Goal: Information Seeking & Learning: Learn about a topic

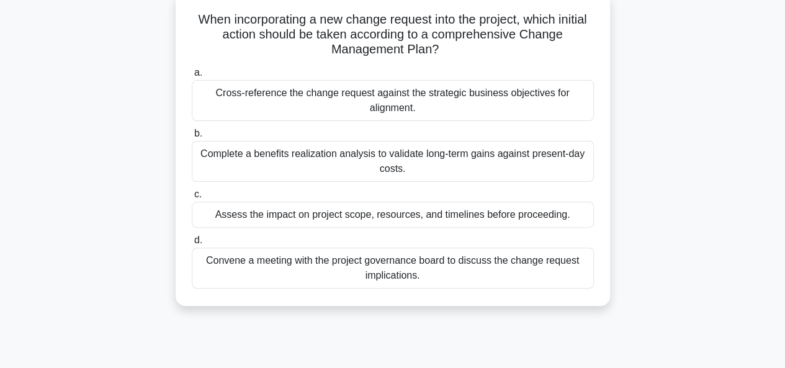
scroll to position [62, 0]
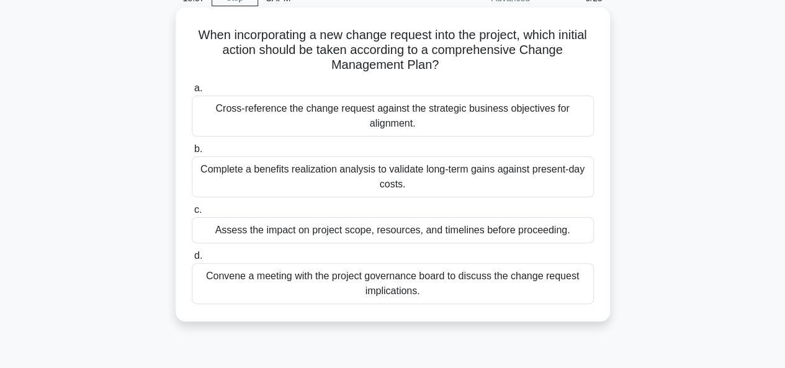
click at [290, 45] on h5 "When incorporating a new change request into the project, which initial action …" at bounding box center [392, 50] width 404 height 46
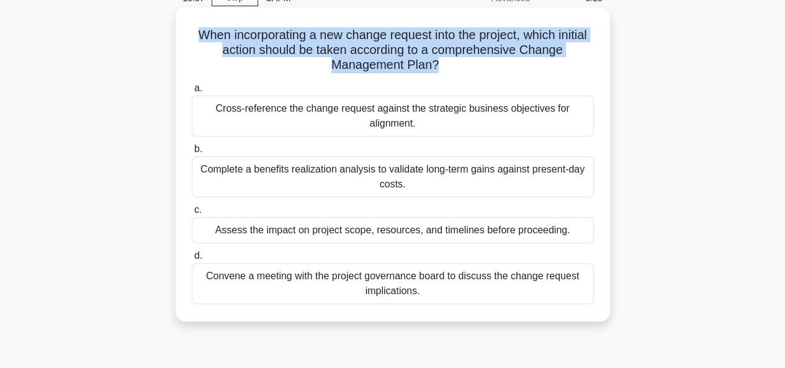
click at [290, 45] on h5 "When incorporating a new change request into the project, which initial action …" at bounding box center [392, 50] width 404 height 46
click at [352, 40] on h5 "When incorporating a new change request into the project, which initial action …" at bounding box center [392, 50] width 404 height 46
drag, startPoint x: 352, startPoint y: 40, endPoint x: 424, endPoint y: 70, distance: 77.9
click at [424, 70] on h5 "When incorporating a new change request into the project, which initial action …" at bounding box center [392, 50] width 404 height 46
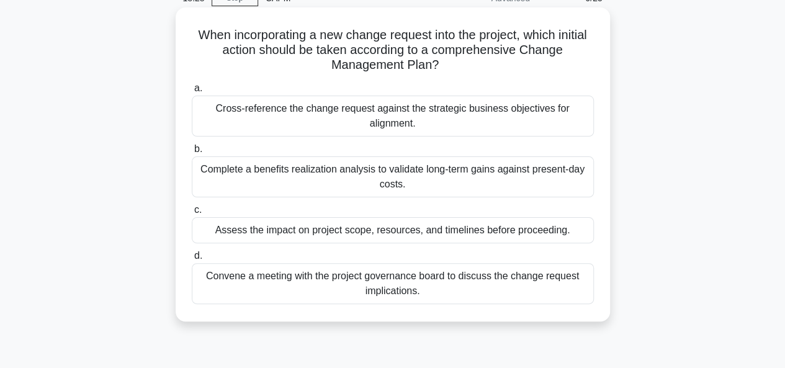
click at [300, 57] on h5 "When incorporating a new change request into the project, which initial action …" at bounding box center [392, 50] width 404 height 46
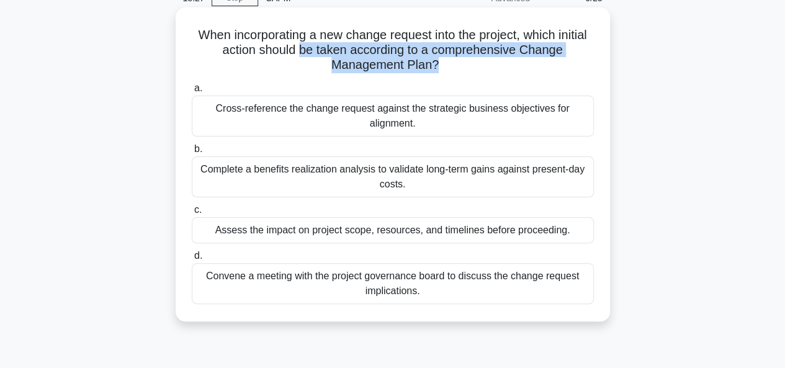
drag, startPoint x: 300, startPoint y: 57, endPoint x: 434, endPoint y: 65, distance: 134.2
click at [434, 65] on h5 "When incorporating a new change request into the project, which initial action …" at bounding box center [392, 50] width 404 height 46
drag, startPoint x: 434, startPoint y: 65, endPoint x: 532, endPoint y: 51, distance: 98.9
click at [532, 51] on h5 "When incorporating a new change request into the project, which initial action …" at bounding box center [392, 50] width 404 height 46
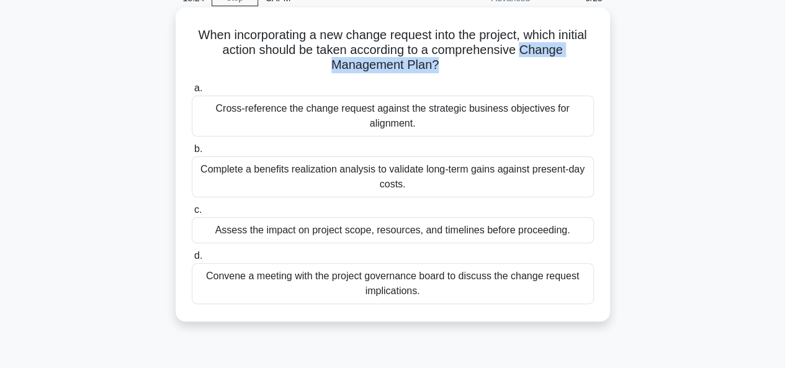
click at [532, 51] on h5 "When incorporating a new change request into the project, which initial action …" at bounding box center [392, 50] width 404 height 46
drag, startPoint x: 532, startPoint y: 51, endPoint x: 434, endPoint y: 63, distance: 99.2
click at [434, 63] on h5 "When incorporating a new change request into the project, which initial action …" at bounding box center [392, 50] width 404 height 46
drag, startPoint x: 434, startPoint y: 63, endPoint x: 536, endPoint y: 53, distance: 103.4
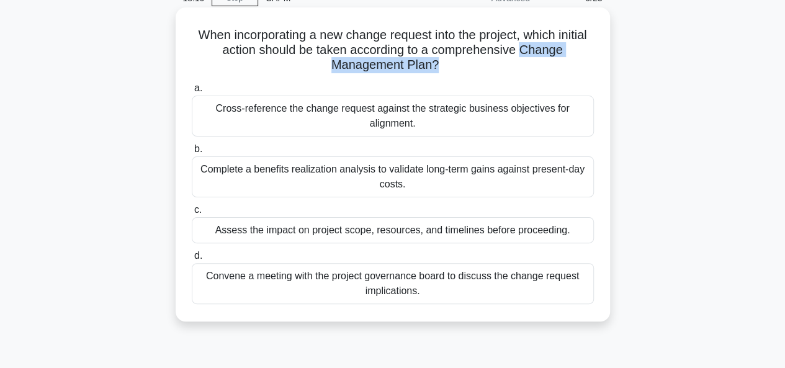
click at [536, 53] on h5 "When incorporating a new change request into the project, which initial action …" at bounding box center [392, 50] width 404 height 46
drag, startPoint x: 536, startPoint y: 53, endPoint x: 427, endPoint y: 66, distance: 110.6
click at [427, 66] on h5 "When incorporating a new change request into the project, which initial action …" at bounding box center [392, 50] width 404 height 46
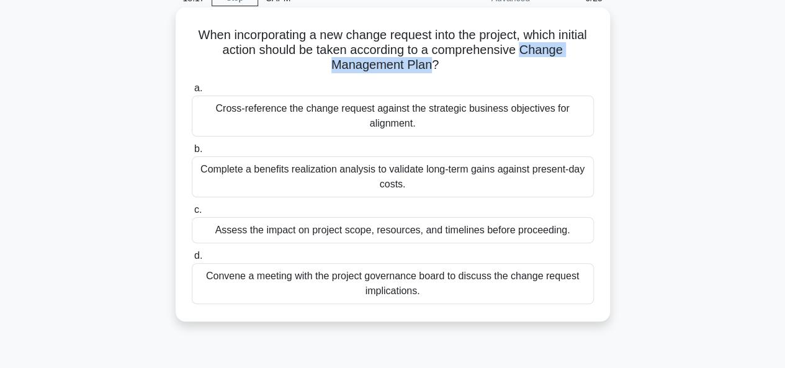
drag, startPoint x: 427, startPoint y: 66, endPoint x: 527, endPoint y: 47, distance: 102.4
click at [527, 47] on h5 "When incorporating a new change request into the project, which initial action …" at bounding box center [392, 50] width 404 height 46
drag, startPoint x: 527, startPoint y: 47, endPoint x: 422, endPoint y: 68, distance: 106.8
click at [422, 68] on h5 "When incorporating a new change request into the project, which initial action …" at bounding box center [392, 50] width 404 height 46
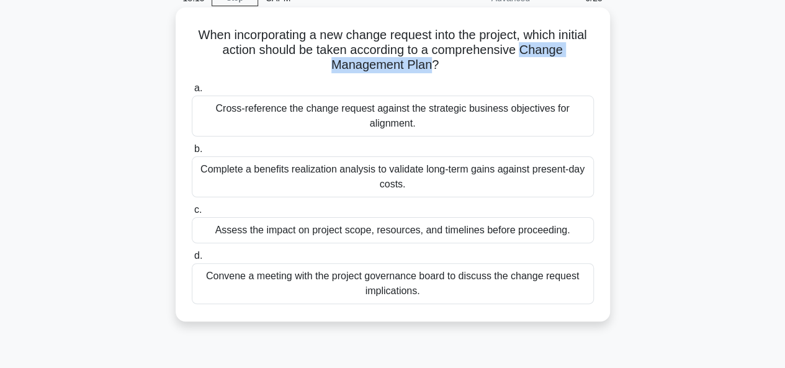
click at [423, 68] on h5 "When incorporating a new change request into the project, which initial action …" at bounding box center [392, 50] width 404 height 46
drag, startPoint x: 423, startPoint y: 68, endPoint x: 523, endPoint y: 56, distance: 101.2
click at [523, 56] on h5 "When incorporating a new change request into the project, which initial action …" at bounding box center [392, 50] width 404 height 46
drag, startPoint x: 523, startPoint y: 56, endPoint x: 427, endPoint y: 63, distance: 96.4
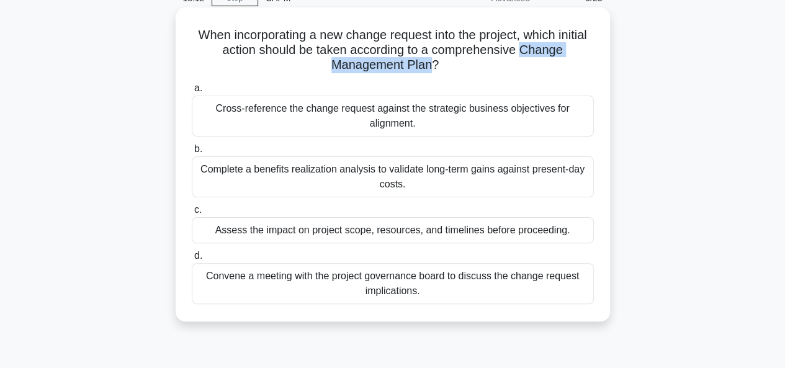
click at [427, 63] on h5 "When incorporating a new change request into the project, which initial action …" at bounding box center [392, 50] width 404 height 46
drag, startPoint x: 427, startPoint y: 63, endPoint x: 528, endPoint y: 45, distance: 102.6
click at [528, 45] on h5 "When incorporating a new change request into the project, which initial action …" at bounding box center [392, 50] width 404 height 46
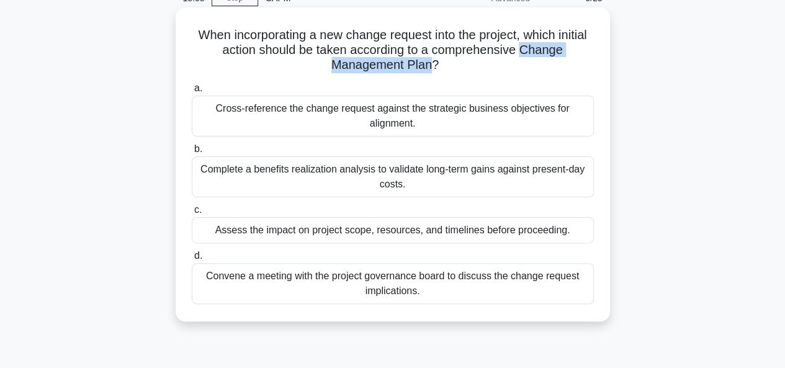
drag, startPoint x: 528, startPoint y: 45, endPoint x: 427, endPoint y: 65, distance: 103.5
click at [427, 65] on h5 "When incorporating a new change request into the project, which initial action …" at bounding box center [392, 50] width 404 height 46
drag, startPoint x: 427, startPoint y: 65, endPoint x: 525, endPoint y: 47, distance: 100.2
click at [525, 47] on h5 "When incorporating a new change request into the project, which initial action …" at bounding box center [392, 50] width 404 height 46
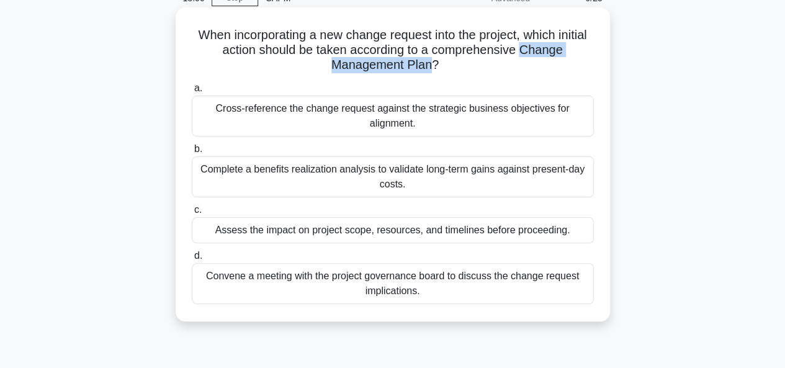
click at [525, 47] on h5 "When incorporating a new change request into the project, which initial action …" at bounding box center [392, 50] width 404 height 46
click at [423, 68] on h5 "When incorporating a new change request into the project, which initial action …" at bounding box center [392, 50] width 404 height 46
drag, startPoint x: 423, startPoint y: 68, endPoint x: 527, endPoint y: 55, distance: 104.4
click at [527, 55] on h5 "When incorporating a new change request into the project, which initial action …" at bounding box center [392, 50] width 404 height 46
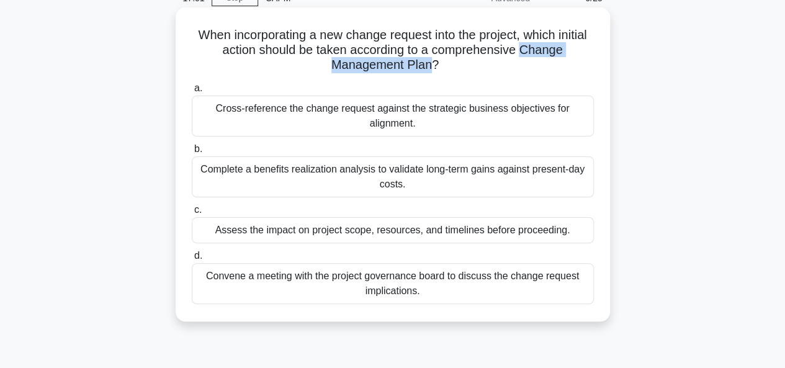
drag, startPoint x: 527, startPoint y: 55, endPoint x: 421, endPoint y: 68, distance: 106.9
click at [421, 68] on h5 "When incorporating a new change request into the project, which initial action …" at bounding box center [392, 50] width 404 height 46
click at [420, 68] on h5 "When incorporating a new change request into the project, which initial action …" at bounding box center [392, 50] width 404 height 46
drag, startPoint x: 420, startPoint y: 68, endPoint x: 522, endPoint y: 47, distance: 104.4
click at [522, 47] on h5 "When incorporating a new change request into the project, which initial action …" at bounding box center [392, 50] width 404 height 46
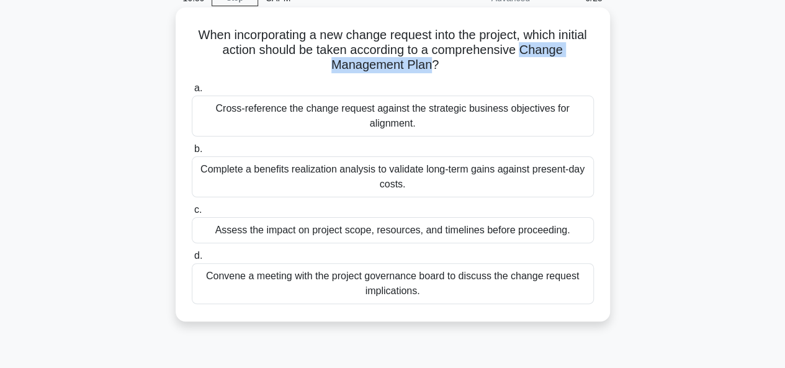
click at [522, 47] on h5 "When incorporating a new change request into the project, which initial action …" at bounding box center [392, 50] width 404 height 46
drag, startPoint x: 522, startPoint y: 47, endPoint x: 429, endPoint y: 63, distance: 94.3
click at [429, 63] on h5 "When incorporating a new change request into the project, which initial action …" at bounding box center [392, 50] width 404 height 46
click at [423, 67] on h5 "When incorporating a new change request into the project, which initial action …" at bounding box center [392, 50] width 404 height 46
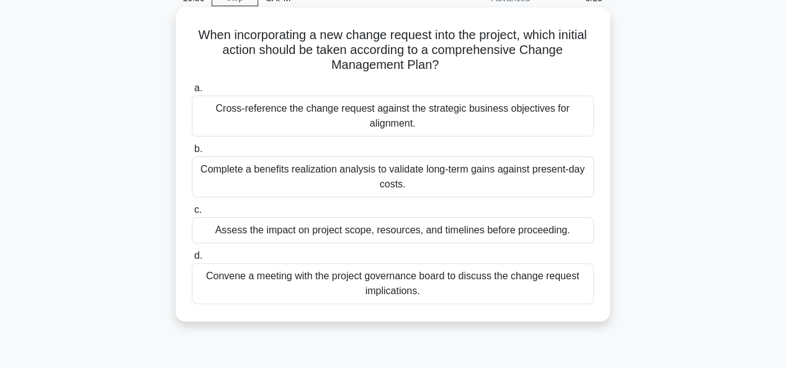
click at [430, 63] on h5 "When incorporating a new change request into the project, which initial action …" at bounding box center [392, 50] width 404 height 46
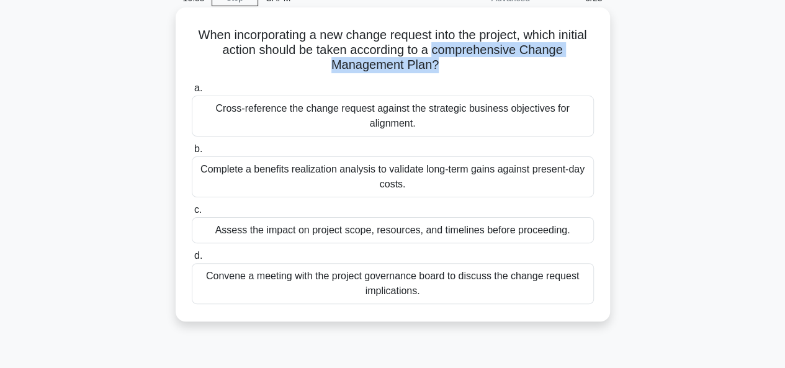
drag, startPoint x: 430, startPoint y: 63, endPoint x: 496, endPoint y: 56, distance: 66.0
click at [484, 55] on h5 "When incorporating a new change request into the project, which initial action …" at bounding box center [392, 50] width 404 height 46
click at [510, 50] on h5 "When incorporating a new change request into the project, which initial action …" at bounding box center [392, 50] width 404 height 46
click at [528, 56] on h5 "When incorporating a new change request into the project, which initial action …" at bounding box center [392, 50] width 404 height 46
drag, startPoint x: 523, startPoint y: 53, endPoint x: 429, endPoint y: 66, distance: 95.1
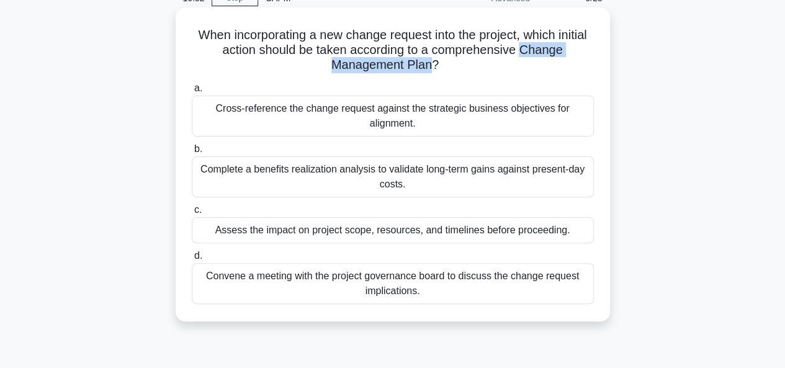
click at [429, 66] on h5 "When incorporating a new change request into the project, which initial action …" at bounding box center [392, 50] width 404 height 46
drag, startPoint x: 429, startPoint y: 66, endPoint x: 448, endPoint y: 49, distance: 25.5
click at [448, 49] on h5 "When incorporating a new change request into the project, which initial action …" at bounding box center [392, 50] width 404 height 46
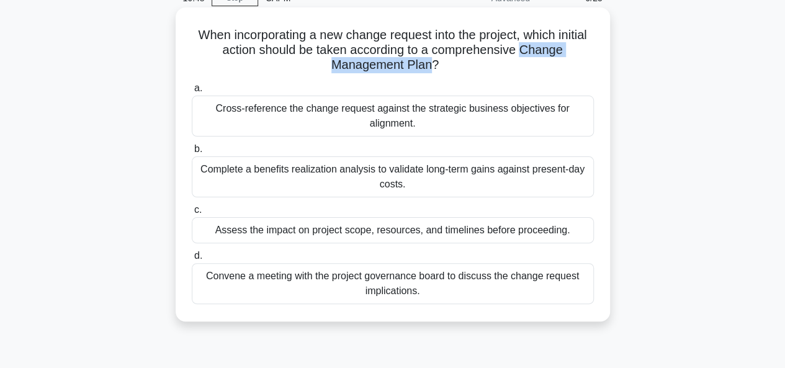
drag, startPoint x: 523, startPoint y: 49, endPoint x: 432, endPoint y: 65, distance: 92.6
click at [432, 65] on h5 "When incorporating a new change request into the project, which initial action …" at bounding box center [392, 50] width 404 height 46
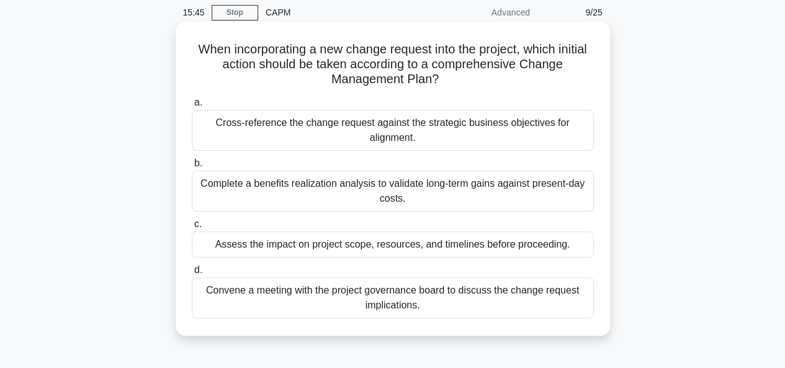
scroll to position [50, 0]
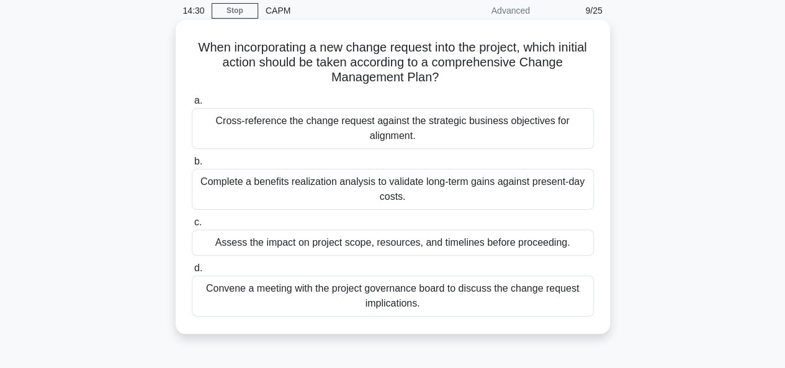
click at [400, 244] on div "Assess the impact on project scope, resources, and timelines before proceeding." at bounding box center [393, 242] width 402 height 26
click at [192, 226] on input "c. Assess the impact on project scope, resources, and timelines before proceedi…" at bounding box center [192, 222] width 0 height 8
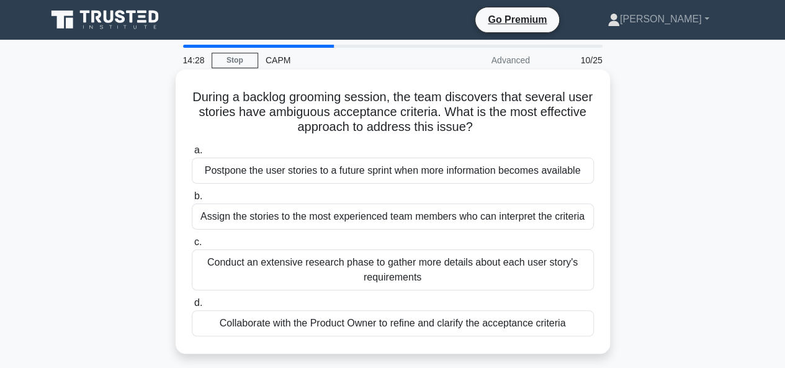
scroll to position [62, 0]
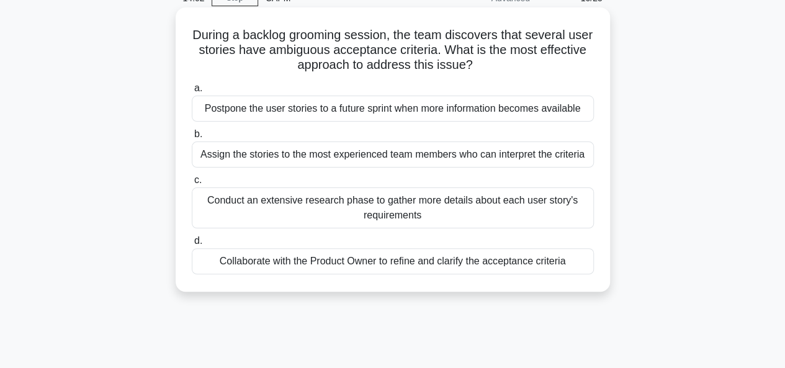
click at [383, 260] on div "Collaborate with the Product Owner to refine and clarify the acceptance criteria" at bounding box center [393, 261] width 402 height 26
click at [192, 245] on input "d. Collaborate with the Product Owner to refine and clarify the acceptance crit…" at bounding box center [192, 241] width 0 height 8
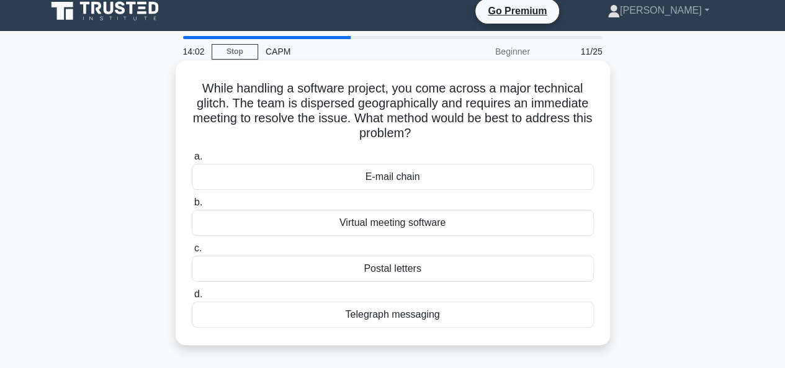
scroll to position [0, 0]
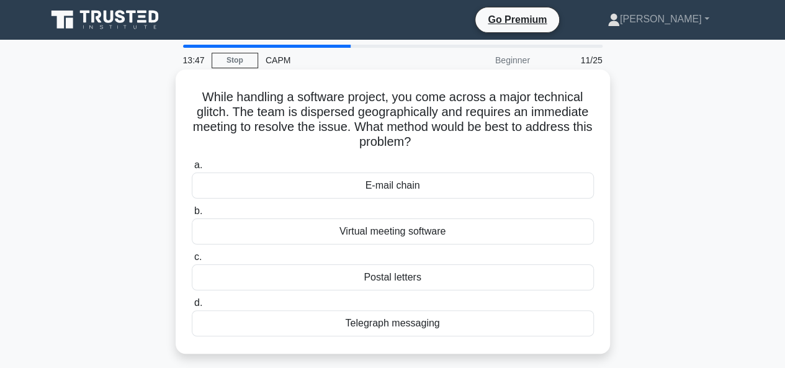
drag, startPoint x: 455, startPoint y: 138, endPoint x: 365, endPoint y: 125, distance: 91.6
click at [365, 125] on h5 "While handling a software project, you come across a major technical glitch. Th…" at bounding box center [392, 119] width 404 height 61
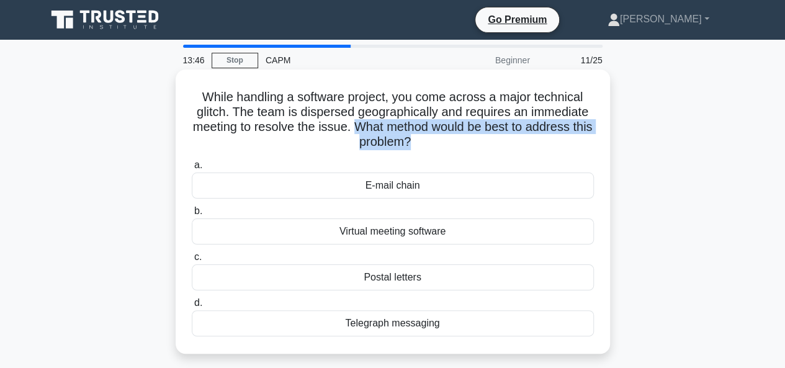
drag, startPoint x: 365, startPoint y: 125, endPoint x: 434, endPoint y: 141, distance: 71.5
click at [434, 141] on h5 "While handling a software project, you come across a major technical glitch. Th…" at bounding box center [392, 119] width 404 height 61
click at [425, 141] on icon ".spinner_0XTQ{transform-origin:center;animation:spinner_y6GP .75s linear infini…" at bounding box center [418, 142] width 15 height 15
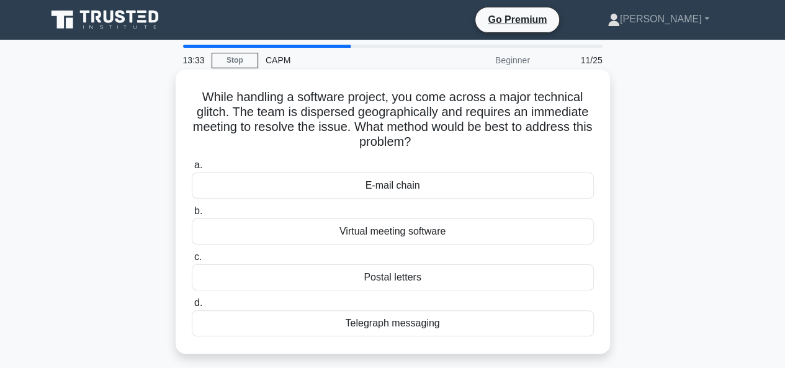
click at [342, 118] on h5 "While handling a software project, you come across a major technical glitch. Th…" at bounding box center [392, 119] width 404 height 61
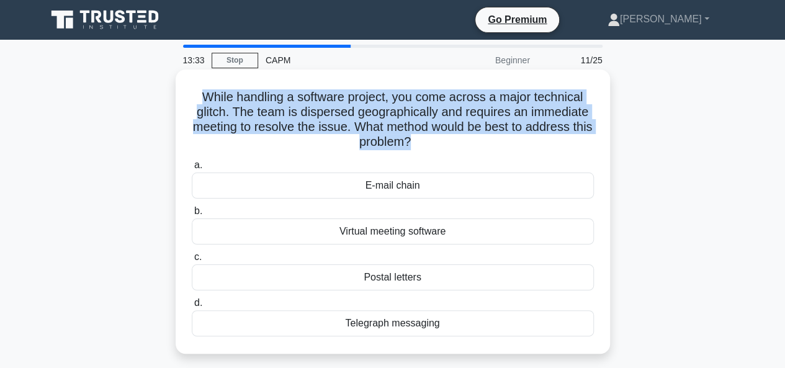
click at [342, 118] on h5 "While handling a software project, you come across a major technical glitch. Th…" at bounding box center [392, 119] width 404 height 61
click at [394, 128] on h5 "While handling a software project, you come across a major technical glitch. Th…" at bounding box center [392, 119] width 404 height 61
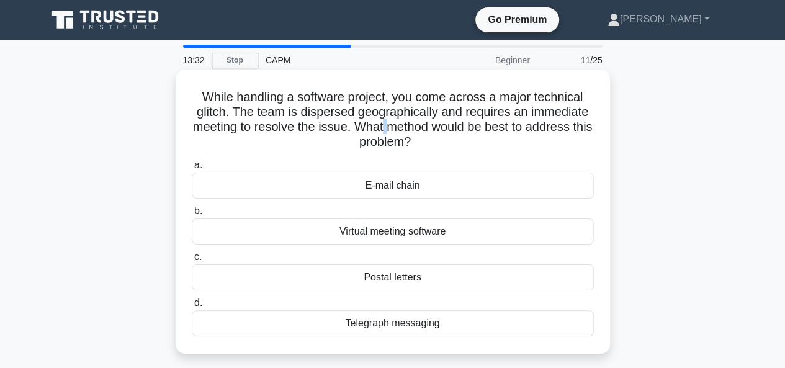
click at [394, 128] on h5 "While handling a software project, you come across a major technical glitch. Th…" at bounding box center [392, 119] width 404 height 61
click at [371, 130] on h5 "While handling a software project, you come across a major technical glitch. Th…" at bounding box center [392, 119] width 404 height 61
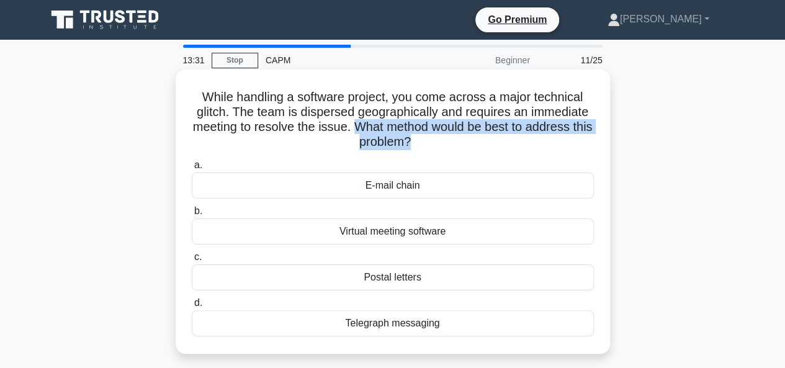
drag, startPoint x: 371, startPoint y: 130, endPoint x: 439, endPoint y: 143, distance: 69.5
click at [439, 143] on h5 "While handling a software project, you come across a major technical glitch. Th…" at bounding box center [392, 119] width 404 height 61
click at [425, 143] on icon at bounding box center [418, 139] width 14 height 8
drag, startPoint x: 439, startPoint y: 143, endPoint x: 362, endPoint y: 128, distance: 78.3
click at [362, 128] on h5 "While handling a software project, you come across a major technical glitch. Th…" at bounding box center [392, 119] width 404 height 61
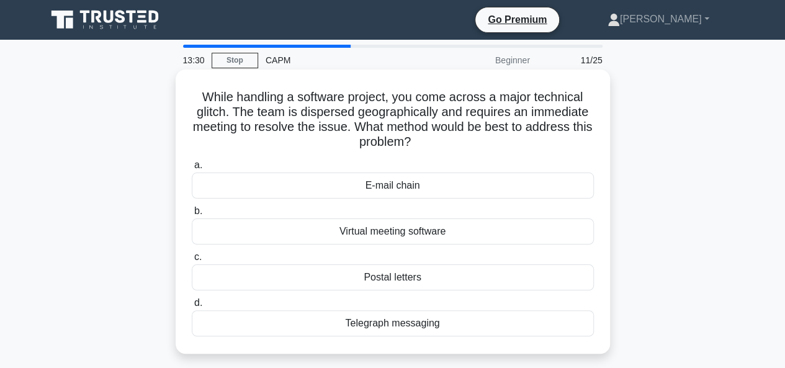
click at [357, 128] on h5 "While handling a software project, you come across a major technical glitch. Th…" at bounding box center [392, 119] width 404 height 61
click at [365, 128] on h5 "While handling a software project, you come across a major technical glitch. Th…" at bounding box center [392, 119] width 404 height 61
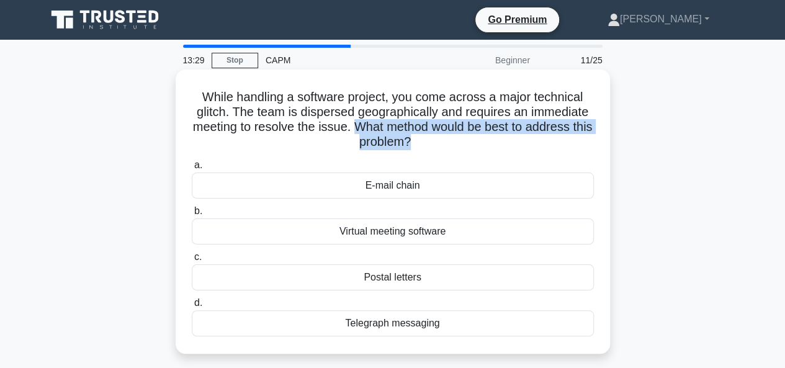
drag, startPoint x: 365, startPoint y: 128, endPoint x: 418, endPoint y: 136, distance: 53.9
click at [418, 136] on h5 "While handling a software project, you come across a major technical glitch. Th…" at bounding box center [392, 119] width 404 height 61
drag, startPoint x: 418, startPoint y: 136, endPoint x: 371, endPoint y: 123, distance: 48.9
click at [371, 123] on h5 "While handling a software project, you come across a major technical glitch. Th…" at bounding box center [392, 119] width 404 height 61
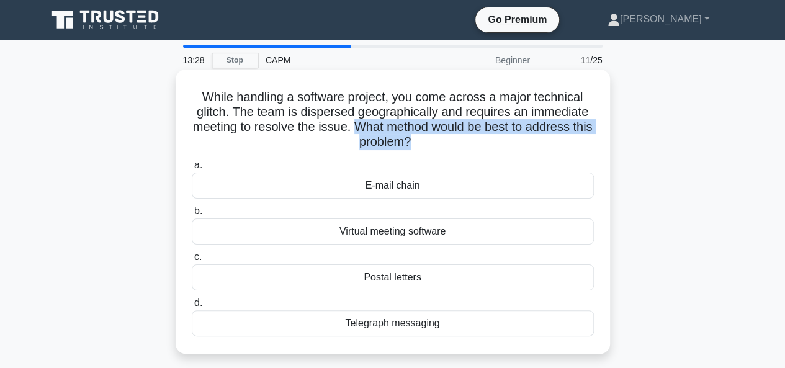
click at [371, 123] on h5 "While handling a software project, you come across a major technical glitch. Th…" at bounding box center [392, 119] width 404 height 61
drag, startPoint x: 371, startPoint y: 123, endPoint x: 418, endPoint y: 138, distance: 49.6
click at [418, 138] on h5 "While handling a software project, you come across a major technical glitch. Th…" at bounding box center [392, 119] width 404 height 61
drag, startPoint x: 418, startPoint y: 138, endPoint x: 375, endPoint y: 127, distance: 44.2
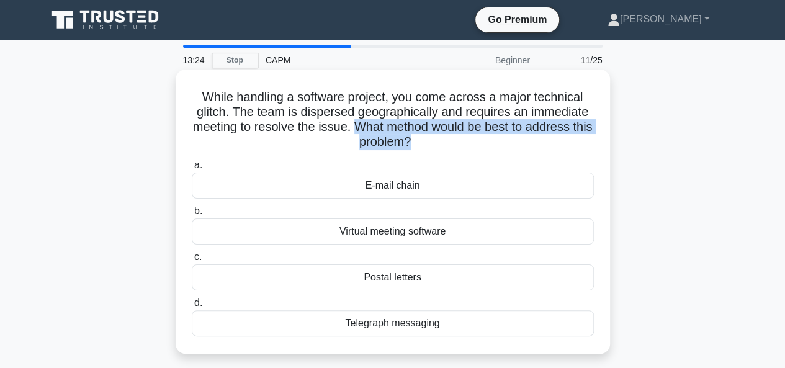
click at [375, 127] on h5 "While handling a software project, you come across a major technical glitch. Th…" at bounding box center [392, 119] width 404 height 61
drag, startPoint x: 375, startPoint y: 127, endPoint x: 417, endPoint y: 137, distance: 42.7
click at [417, 137] on h5 "While handling a software project, you come across a major technical glitch. Th…" at bounding box center [392, 119] width 404 height 61
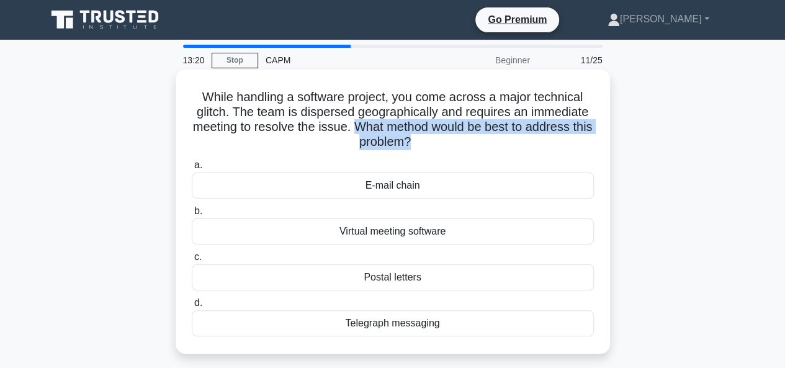
drag, startPoint x: 417, startPoint y: 137, endPoint x: 369, endPoint y: 130, distance: 48.3
click at [369, 130] on h5 "While handling a software project, you come across a major technical glitch. Th…" at bounding box center [392, 119] width 404 height 61
drag, startPoint x: 369, startPoint y: 130, endPoint x: 413, endPoint y: 148, distance: 47.8
click at [413, 148] on h5 "While handling a software project, you come across a major technical glitch. Th…" at bounding box center [392, 119] width 404 height 61
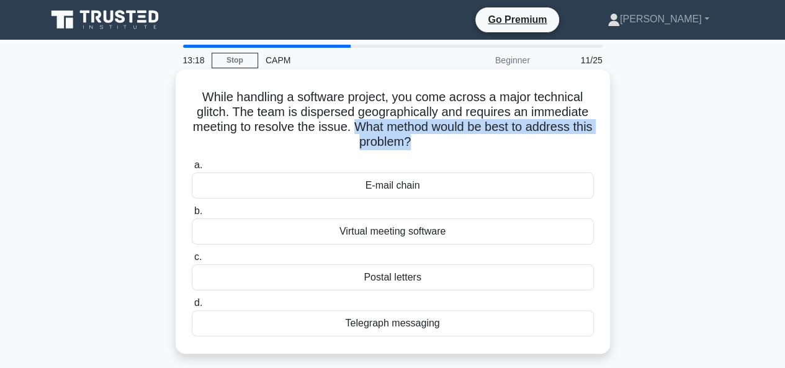
click at [413, 148] on h5 "While handling a software project, you come across a major technical glitch. Th…" at bounding box center [392, 119] width 404 height 61
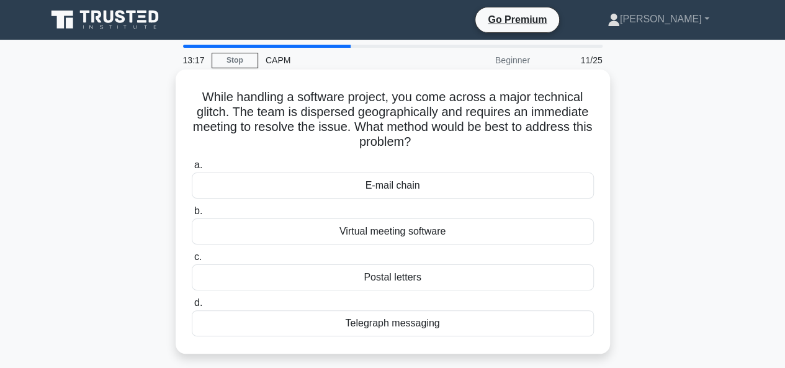
click at [373, 131] on h5 "While handling a software project, you come across a major technical glitch. Th…" at bounding box center [392, 119] width 404 height 61
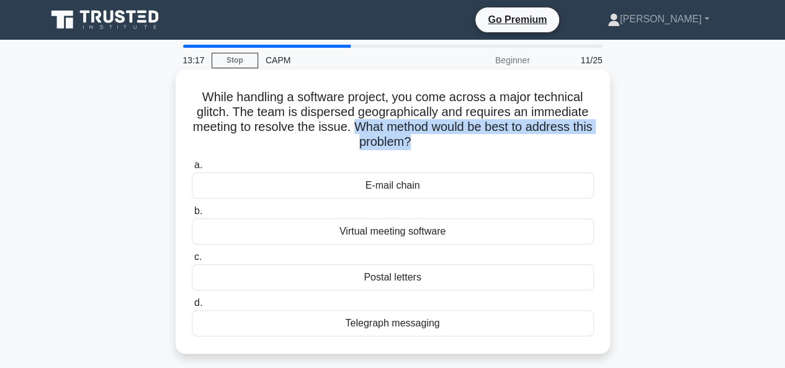
drag, startPoint x: 373, startPoint y: 131, endPoint x: 416, endPoint y: 140, distance: 42.9
click at [416, 140] on h5 "While handling a software project, you come across a major technical glitch. Th…" at bounding box center [392, 119] width 404 height 61
drag, startPoint x: 416, startPoint y: 140, endPoint x: 357, endPoint y: 128, distance: 59.4
click at [357, 128] on h5 "While handling a software project, you come across a major technical glitch. Th…" at bounding box center [392, 119] width 404 height 61
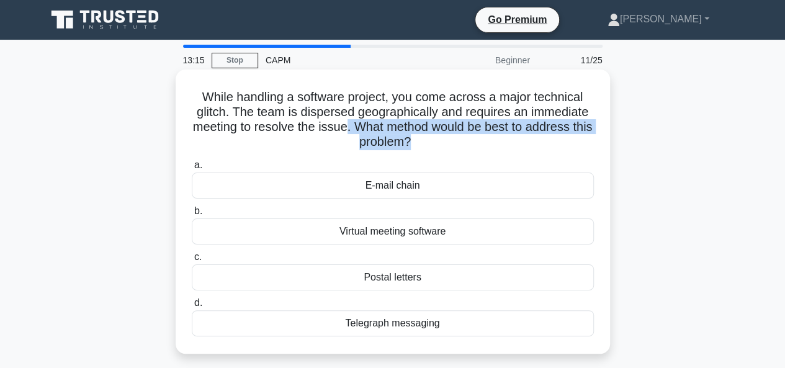
click at [357, 128] on h5 "While handling a software project, you come across a major technical glitch. Th…" at bounding box center [392, 119] width 404 height 61
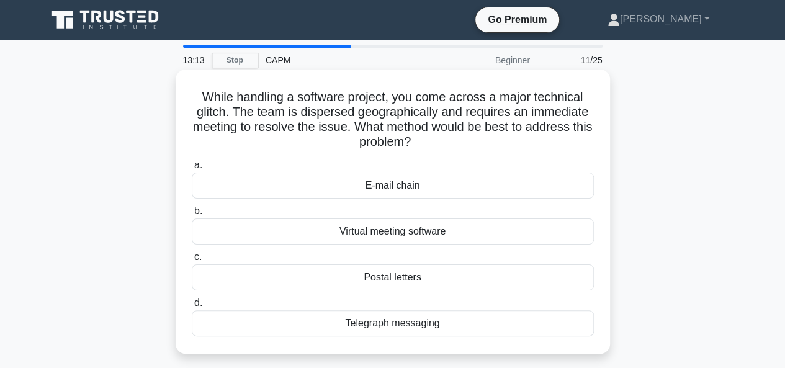
click at [383, 229] on div "Virtual meeting software" at bounding box center [393, 231] width 402 height 26
click at [192, 215] on input "b. Virtual meeting software" at bounding box center [192, 211] width 0 height 8
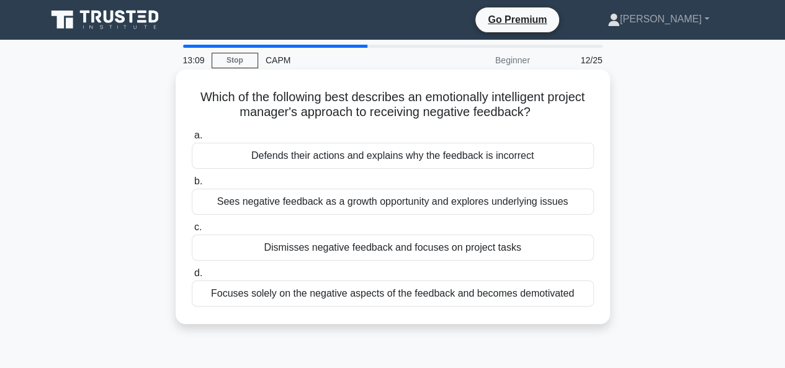
click at [417, 109] on h5 "Which of the following best describes an emotionally intelligent project manage…" at bounding box center [392, 104] width 404 height 31
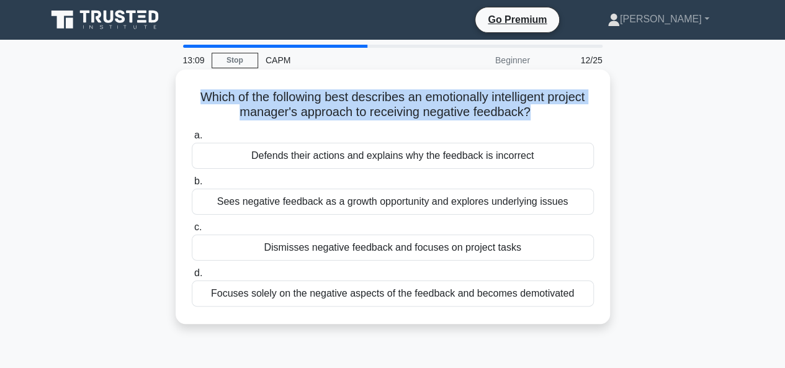
click at [417, 109] on h5 "Which of the following best describes an emotionally intelligent project manage…" at bounding box center [392, 104] width 404 height 31
click at [370, 114] on h5 "Which of the following best describes an emotionally intelligent project manage…" at bounding box center [392, 104] width 404 height 31
drag, startPoint x: 541, startPoint y: 112, endPoint x: 300, endPoint y: 116, distance: 241.3
click at [300, 116] on h5 "Which of the following best describes an emotionally intelligent project manage…" at bounding box center [392, 104] width 404 height 31
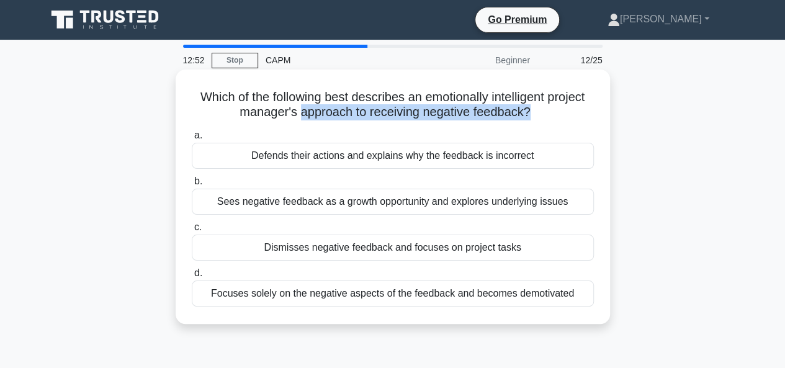
drag, startPoint x: 300, startPoint y: 116, endPoint x: 532, endPoint y: 112, distance: 232.6
click at [532, 112] on h5 "Which of the following best describes an emotionally intelligent project manage…" at bounding box center [392, 104] width 404 height 31
drag, startPoint x: 532, startPoint y: 112, endPoint x: 318, endPoint y: 115, distance: 214.0
click at [318, 115] on h5 "Which of the following best describes an emotionally intelligent project manage…" at bounding box center [392, 104] width 404 height 31
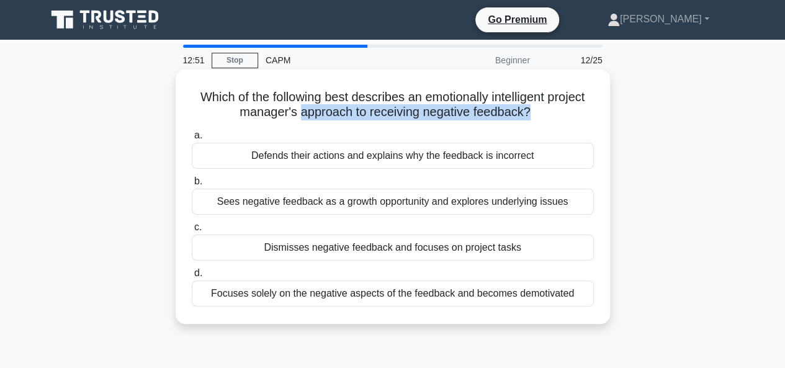
click at [318, 115] on h5 "Which of the following best describes an emotionally intelligent project manage…" at bounding box center [392, 104] width 404 height 31
drag, startPoint x: 318, startPoint y: 115, endPoint x: 528, endPoint y: 107, distance: 210.4
click at [528, 107] on h5 "Which of the following best describes an emotionally intelligent project manage…" at bounding box center [392, 104] width 404 height 31
drag, startPoint x: 528, startPoint y: 107, endPoint x: 210, endPoint y: 100, distance: 318.9
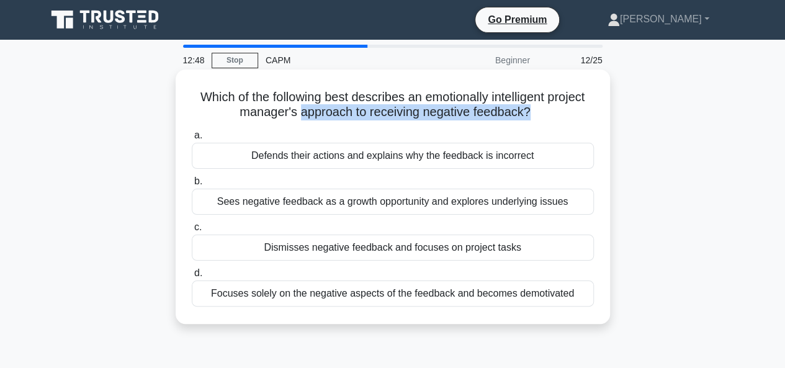
click at [210, 100] on h5 "Which of the following best describes an emotionally intelligent project manage…" at bounding box center [392, 104] width 404 height 31
click at [208, 100] on h5 "Which of the following best describes an emotionally intelligent project manage…" at bounding box center [392, 104] width 404 height 31
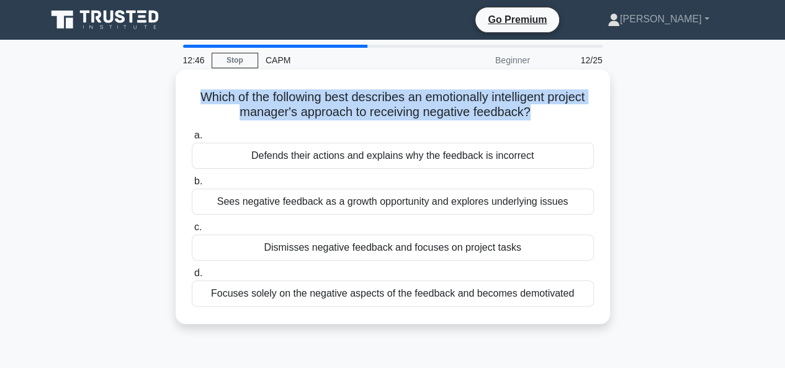
drag, startPoint x: 208, startPoint y: 100, endPoint x: 540, endPoint y: 117, distance: 332.9
click at [540, 117] on h5 "Which of the following best describes an emotionally intelligent project manage…" at bounding box center [392, 104] width 404 height 31
click at [540, 117] on icon ".spinner_0XTQ{transform-origin:center;animation:spinner_y6GP .75s linear infini…" at bounding box center [537, 112] width 15 height 15
drag, startPoint x: 540, startPoint y: 117, endPoint x: 197, endPoint y: 82, distance: 344.7
click at [197, 82] on div "Which of the following best describes an emotionally intelligent project manage…" at bounding box center [392, 196] width 424 height 244
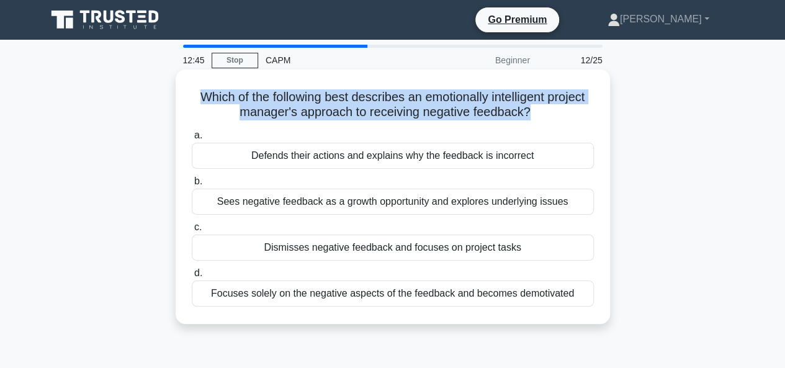
click at [197, 84] on div "Which of the following best describes an emotionally intelligent project manage…" at bounding box center [392, 196] width 424 height 244
click at [556, 117] on h5 "Which of the following best describes an emotionally intelligent project manage…" at bounding box center [392, 104] width 404 height 31
drag, startPoint x: 556, startPoint y: 117, endPoint x: 189, endPoint y: 101, distance: 367.5
click at [189, 101] on div "Which of the following best describes an emotionally intelligent project manage…" at bounding box center [392, 196] width 424 height 244
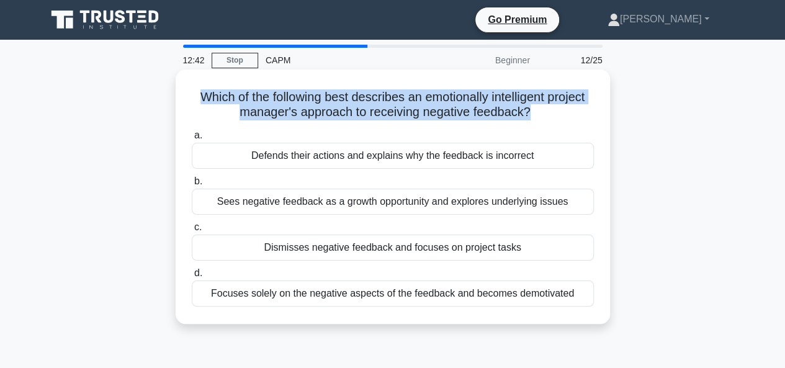
drag, startPoint x: 189, startPoint y: 101, endPoint x: 533, endPoint y: 117, distance: 345.2
click at [533, 117] on div "Which of the following best describes an emotionally intelligent project manage…" at bounding box center [392, 196] width 424 height 244
click at [533, 117] on icon ".spinner_0XTQ{transform-origin:center;animation:spinner_y6GP .75s linear infini…" at bounding box center [537, 112] width 15 height 15
drag, startPoint x: 533, startPoint y: 117, endPoint x: 196, endPoint y: 97, distance: 338.0
click at [198, 97] on h5 "Which of the following best describes an emotionally intelligent project manage…" at bounding box center [392, 104] width 404 height 31
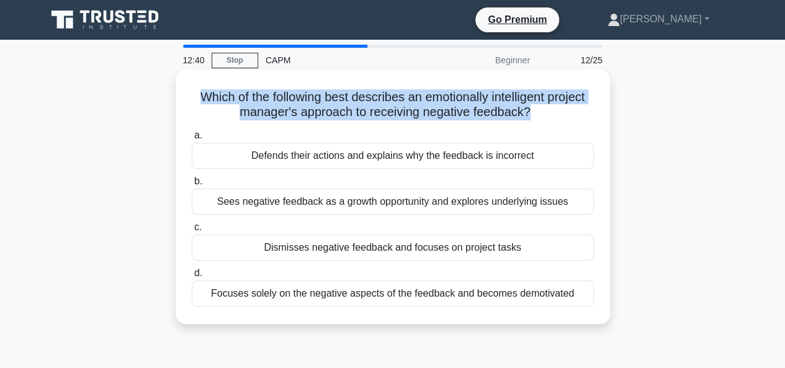
click at [196, 97] on h5 "Which of the following best describes an emotionally intelligent project manage…" at bounding box center [392, 104] width 404 height 31
drag, startPoint x: 196, startPoint y: 97, endPoint x: 554, endPoint y: 117, distance: 359.0
click at [554, 117] on h5 "Which of the following best describes an emotionally intelligent project manage…" at bounding box center [392, 104] width 404 height 31
click at [552, 115] on h5 "Which of the following best describes an emotionally intelligent project manage…" at bounding box center [392, 104] width 404 height 31
click at [545, 110] on icon ".spinner_0XTQ{transform-origin:center;animation:spinner_y6GP .75s linear infini…" at bounding box center [537, 112] width 15 height 15
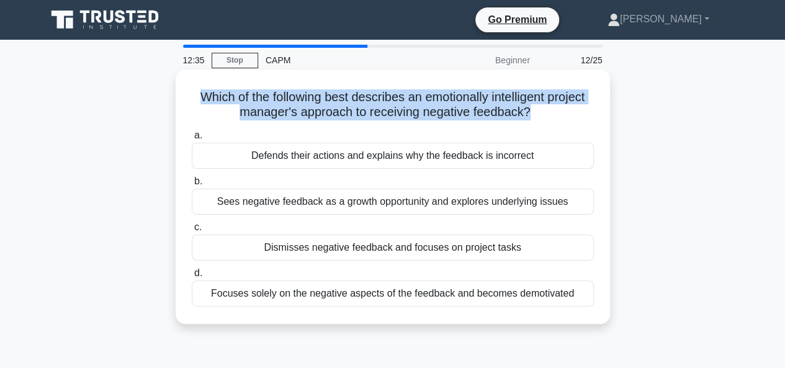
drag, startPoint x: 544, startPoint y: 110, endPoint x: 252, endPoint y: 93, distance: 292.6
click at [252, 93] on h5 "Which of the following best describes an emotionally intelligent project manage…" at bounding box center [392, 104] width 404 height 31
drag, startPoint x: 252, startPoint y: 93, endPoint x: 537, endPoint y: 116, distance: 286.2
click at [537, 116] on h5 "Which of the following best describes an emotionally intelligent project manage…" at bounding box center [392, 104] width 404 height 31
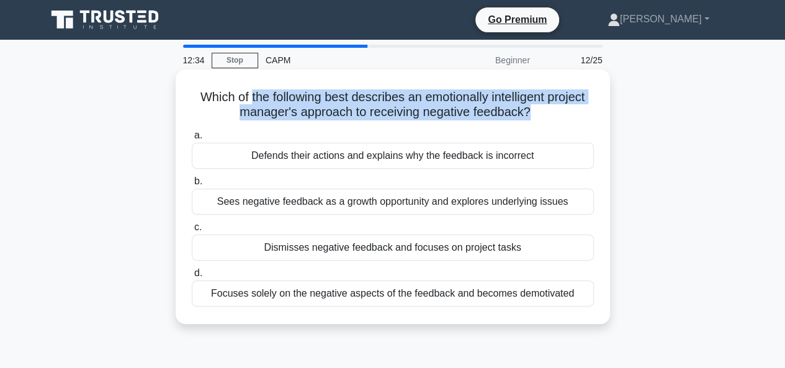
click at [537, 116] on icon ".spinner_0XTQ{transform-origin:center;animation:spinner_y6GP .75s linear infini…" at bounding box center [537, 112] width 15 height 15
drag, startPoint x: 537, startPoint y: 116, endPoint x: 178, endPoint y: 94, distance: 359.8
click at [178, 94] on div "Which of the following best describes an emotionally intelligent project manage…" at bounding box center [393, 196] width 434 height 254
click at [209, 98] on h5 "Which of the following best describes an emotionally intelligent project manage…" at bounding box center [392, 104] width 404 height 31
drag, startPoint x: 209, startPoint y: 98, endPoint x: 533, endPoint y: 114, distance: 324.8
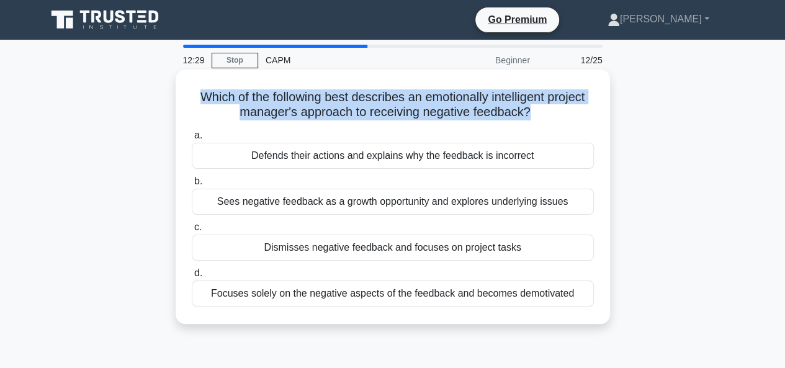
click at [533, 114] on h5 "Which of the following best describes an emotionally intelligent project manage…" at bounding box center [392, 104] width 404 height 31
click at [533, 114] on icon ".spinner_0XTQ{transform-origin:center;animation:spinner_y6GP .75s linear infini…" at bounding box center [537, 112] width 15 height 15
drag, startPoint x: 538, startPoint y: 110, endPoint x: 197, endPoint y: 99, distance: 341.3
click at [197, 99] on h5 "Which of the following best describes an emotionally intelligent project manage…" at bounding box center [392, 104] width 404 height 31
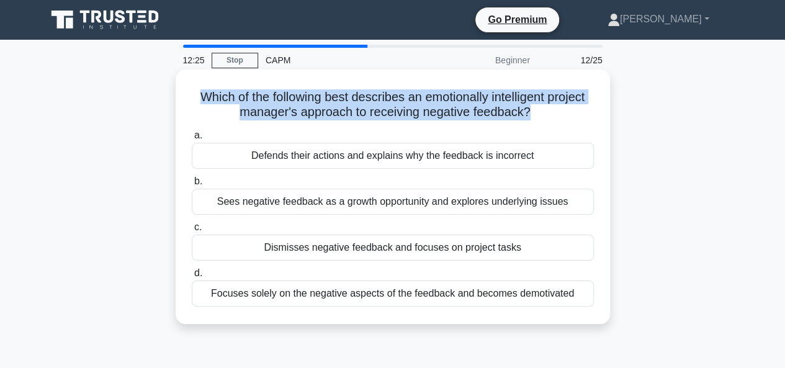
drag, startPoint x: 197, startPoint y: 99, endPoint x: 582, endPoint y: 116, distance: 385.6
click at [582, 116] on h5 "Which of the following best describes an emotionally intelligent project manage…" at bounding box center [392, 104] width 404 height 31
drag, startPoint x: 582, startPoint y: 115, endPoint x: 215, endPoint y: 96, distance: 367.7
click at [215, 96] on h5 "Which of the following best describes an emotionally intelligent project manage…" at bounding box center [392, 104] width 404 height 31
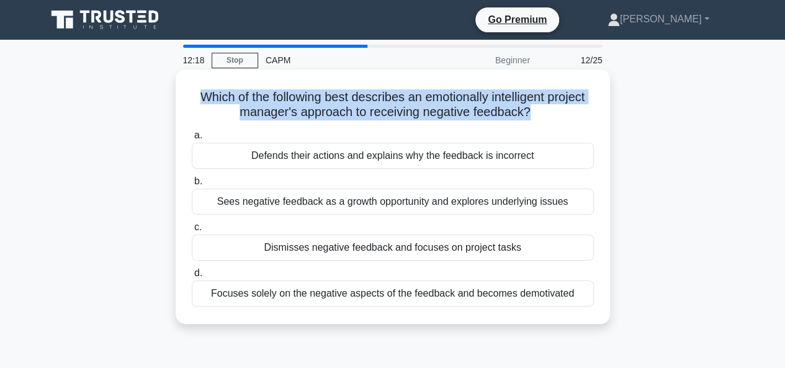
click at [214, 96] on h5 "Which of the following best describes an emotionally intelligent project manage…" at bounding box center [392, 104] width 404 height 31
drag, startPoint x: 214, startPoint y: 96, endPoint x: 596, endPoint y: 105, distance: 382.2
click at [596, 105] on div "Which of the following best describes an emotionally intelligent project manage…" at bounding box center [392, 196] width 424 height 244
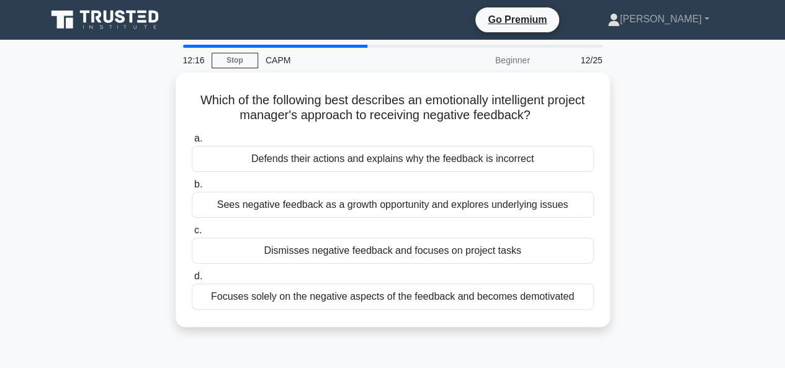
click at [657, 148] on div "Which of the following best describes an emotionally intelligent project manage…" at bounding box center [392, 207] width 707 height 269
drag, startPoint x: 657, startPoint y: 148, endPoint x: 687, endPoint y: 79, distance: 74.8
click at [687, 79] on div "Which of the following best describes an emotionally intelligent project manage…" at bounding box center [392, 207] width 707 height 269
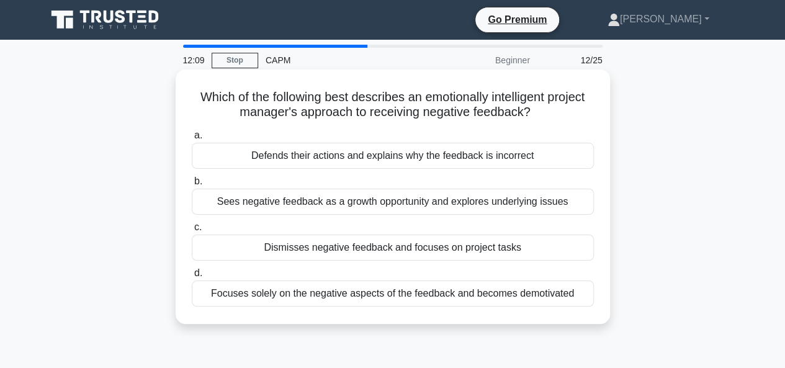
drag, startPoint x: 559, startPoint y: 111, endPoint x: 208, endPoint y: 98, distance: 351.3
click at [208, 98] on h5 "Which of the following best describes an emotionally intelligent project manage…" at bounding box center [392, 104] width 404 height 31
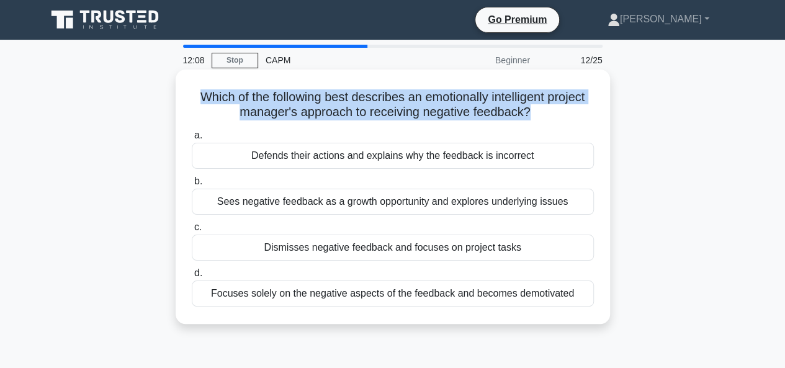
drag, startPoint x: 208, startPoint y: 98, endPoint x: 584, endPoint y: 121, distance: 375.9
click at [584, 120] on h5 "Which of the following best describes an emotionally intelligent project manage…" at bounding box center [392, 104] width 404 height 31
click at [528, 109] on h5 "Which of the following best describes an emotionally intelligent project manage…" at bounding box center [392, 104] width 404 height 31
drag, startPoint x: 528, startPoint y: 109, endPoint x: 519, endPoint y: 110, distance: 9.5
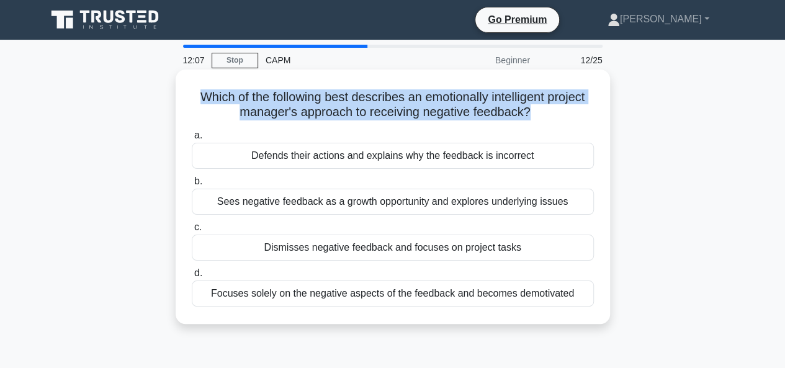
click at [519, 110] on h5 "Which of the following best describes an emotionally intelligent project manage…" at bounding box center [392, 104] width 404 height 31
click at [525, 110] on h5 "Which of the following best describes an emotionally intelligent project manage…" at bounding box center [392, 104] width 404 height 31
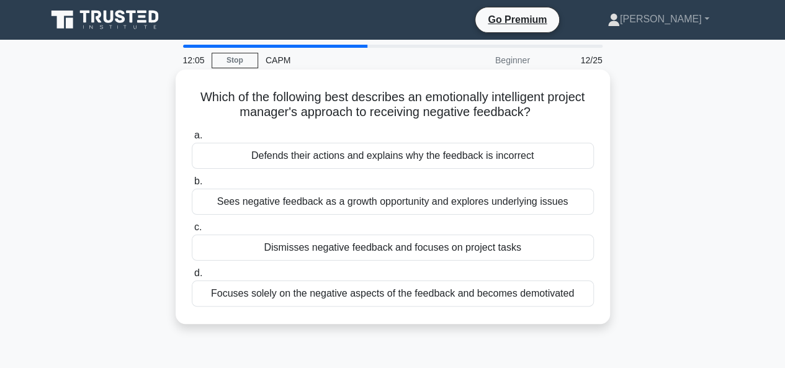
click at [517, 102] on h5 "Which of the following best describes an emotionally intelligent project manage…" at bounding box center [392, 104] width 404 height 31
drag, startPoint x: 532, startPoint y: 114, endPoint x: 186, endPoint y: 101, distance: 346.3
click at [186, 101] on div "Which of the following best describes an emotionally intelligent project manage…" at bounding box center [392, 196] width 424 height 244
click at [194, 97] on h5 "Which of the following best describes an emotionally intelligent project manage…" at bounding box center [392, 104] width 404 height 31
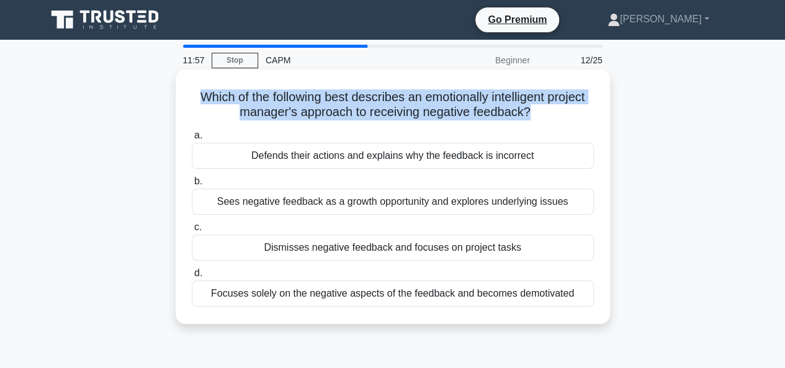
drag, startPoint x: 194, startPoint y: 97, endPoint x: 576, endPoint y: 114, distance: 383.0
click at [576, 114] on h5 "Which of the following best describes an emotionally intelligent project manage…" at bounding box center [392, 104] width 404 height 31
click at [572, 109] on h5 "Which of the following best describes an emotionally intelligent project manage…" at bounding box center [392, 104] width 404 height 31
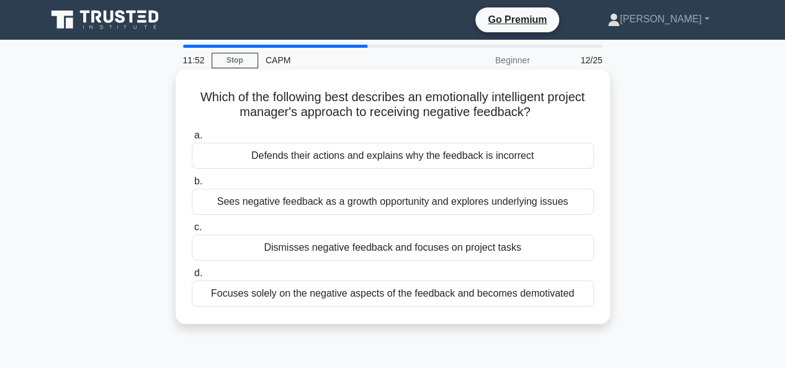
click at [544, 118] on icon ".spinner_0XTQ{transform-origin:center;animation:spinner_y6GP .75s linear infini…" at bounding box center [537, 112] width 15 height 15
click at [527, 111] on h5 "Which of the following best describes an emotionally intelligent project manage…" at bounding box center [392, 104] width 404 height 31
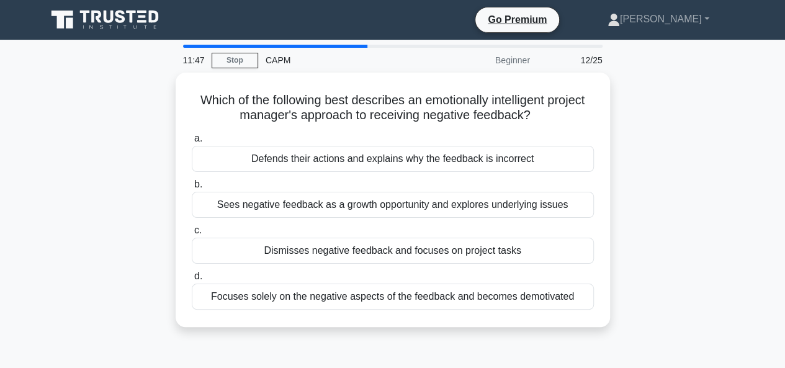
drag, startPoint x: 537, startPoint y: 110, endPoint x: 171, endPoint y: 98, distance: 366.1
click at [171, 98] on div "Which of the following best describes an emotionally intelligent project manage…" at bounding box center [392, 207] width 707 height 269
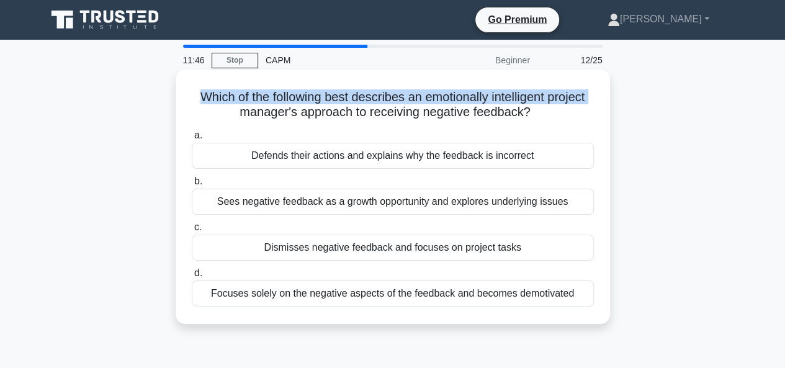
drag, startPoint x: 182, startPoint y: 97, endPoint x: 187, endPoint y: 107, distance: 11.1
click at [187, 107] on div "Which of the following best describes an emotionally intelligent project manage…" at bounding box center [392, 196] width 424 height 244
click at [191, 95] on h5 "Which of the following best describes an emotionally intelligent project manage…" at bounding box center [392, 104] width 404 height 31
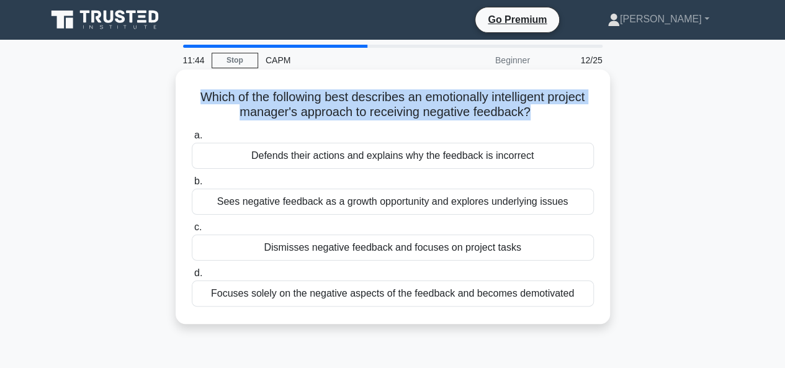
drag, startPoint x: 191, startPoint y: 95, endPoint x: 553, endPoint y: 110, distance: 362.5
click at [553, 110] on h5 "Which of the following best describes an emotionally intelligent project manage…" at bounding box center [392, 104] width 404 height 31
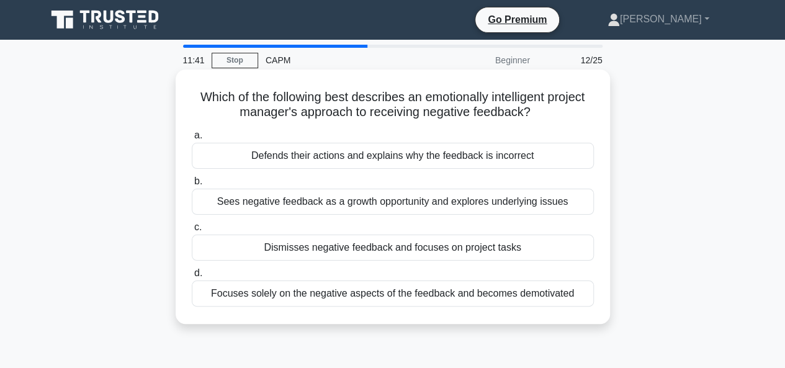
click at [324, 109] on h5 "Which of the following best describes an emotionally intelligent project manage…" at bounding box center [392, 104] width 404 height 31
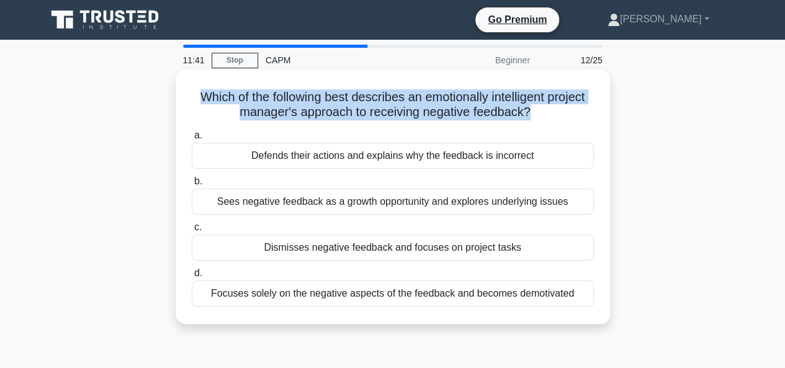
click at [324, 109] on h5 "Which of the following best describes an emotionally intelligent project manage…" at bounding box center [392, 104] width 404 height 31
click at [379, 105] on h5 "Which of the following best describes an emotionally intelligent project manage…" at bounding box center [392, 104] width 404 height 31
click at [378, 105] on h5 "Which of the following best describes an emotionally intelligent project manage…" at bounding box center [392, 104] width 404 height 31
click at [254, 102] on h5 "Which of the following best describes an emotionally intelligent project manage…" at bounding box center [392, 104] width 404 height 31
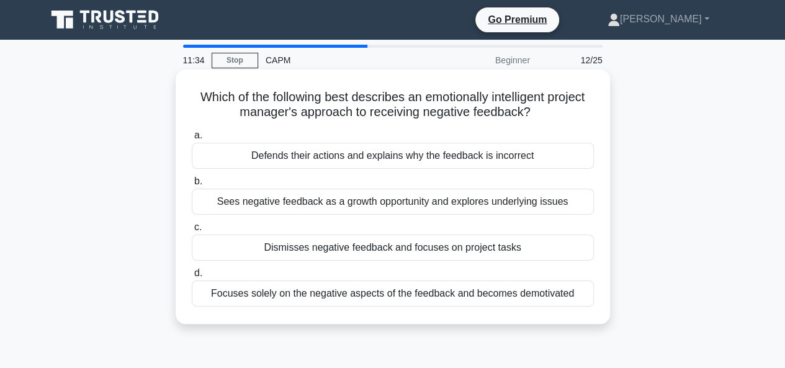
click at [207, 97] on h5 "Which of the following best describes an emotionally intelligent project manage…" at bounding box center [392, 104] width 404 height 31
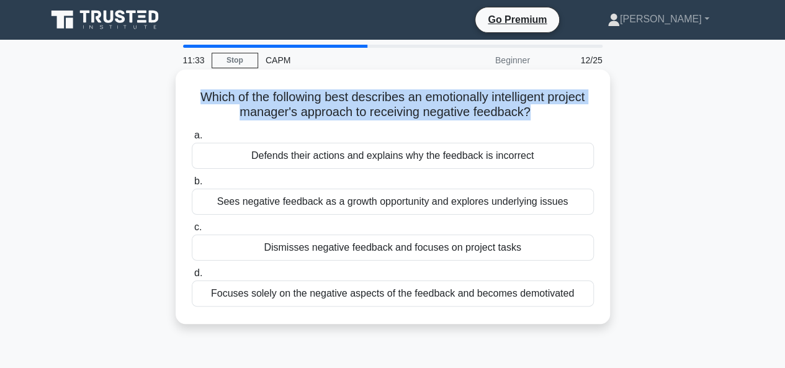
drag, startPoint x: 207, startPoint y: 97, endPoint x: 544, endPoint y: 109, distance: 337.0
click at [544, 109] on h5 "Which of the following best describes an emotionally intelligent project manage…" at bounding box center [392, 104] width 404 height 31
click at [544, 109] on icon ".spinner_0XTQ{transform-origin:center;animation:spinner_y6GP .75s linear infini…" at bounding box center [537, 112] width 15 height 15
drag, startPoint x: 544, startPoint y: 109, endPoint x: 221, endPoint y: 95, distance: 323.5
click at [221, 95] on h5 "Which of the following best describes an emotionally intelligent project manage…" at bounding box center [392, 104] width 404 height 31
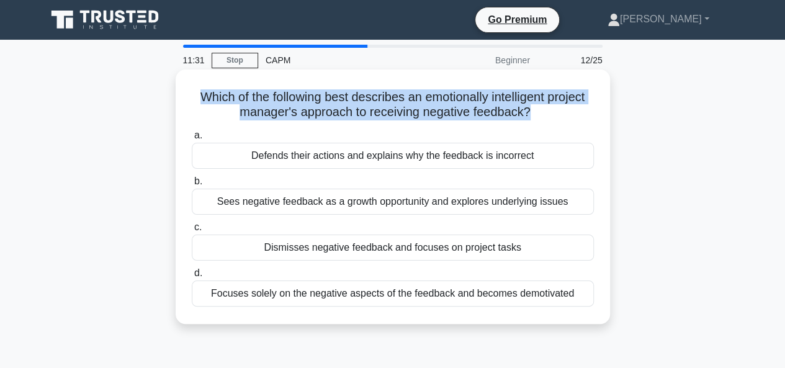
click at [220, 96] on h5 "Which of the following best describes an emotionally intelligent project manage…" at bounding box center [392, 104] width 404 height 31
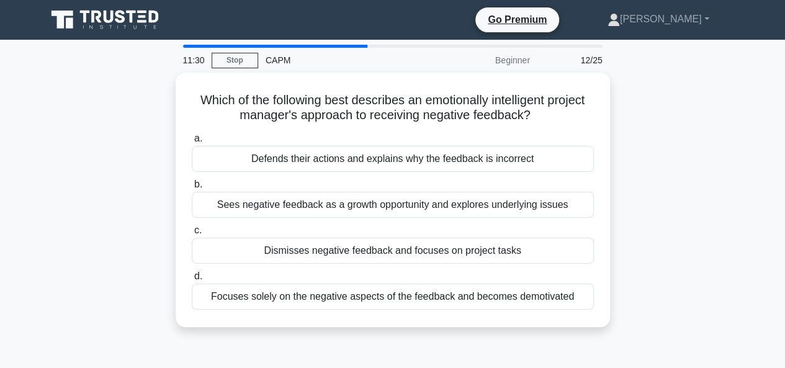
click at [707, 144] on div "Which of the following best describes an emotionally intelligent project manage…" at bounding box center [392, 207] width 707 height 269
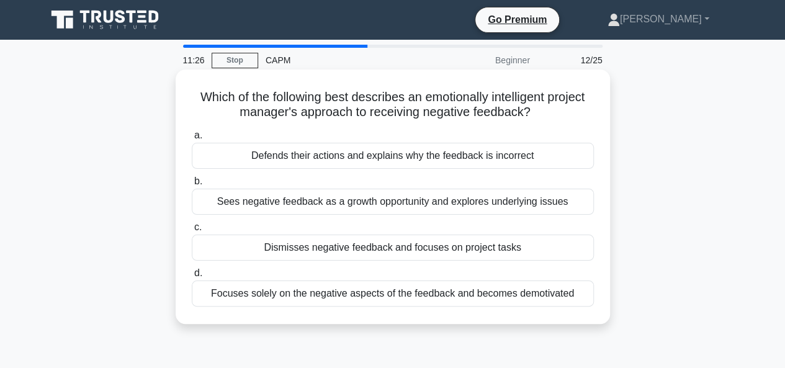
click at [438, 109] on h5 "Which of the following best describes an emotionally intelligent project manage…" at bounding box center [392, 104] width 404 height 31
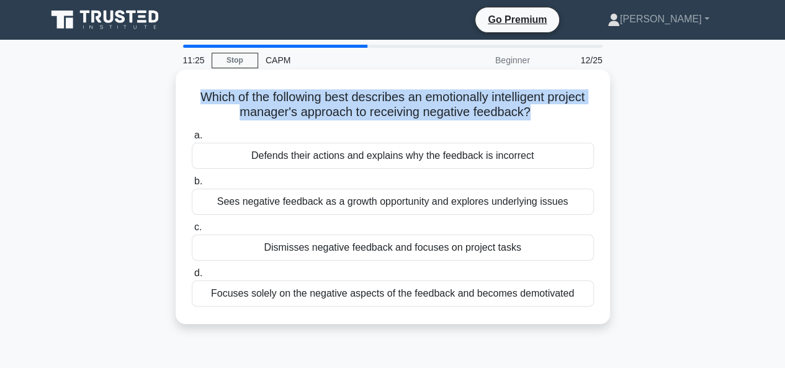
click at [438, 109] on h5 "Which of the following best describes an emotionally intelligent project manage…" at bounding box center [392, 104] width 404 height 31
click at [371, 110] on h5 "Which of the following best describes an emotionally intelligent project manage…" at bounding box center [392, 104] width 404 height 31
drag, startPoint x: 576, startPoint y: 112, endPoint x: 197, endPoint y: 100, distance: 378.5
click at [197, 100] on h5 "Which of the following best describes an emotionally intelligent project manage…" at bounding box center [392, 104] width 404 height 31
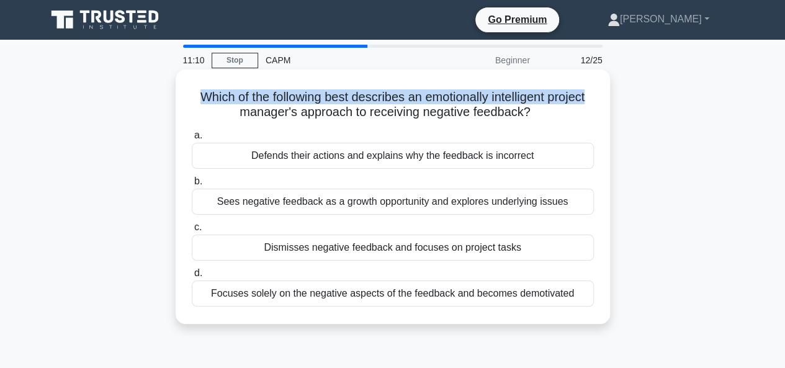
drag, startPoint x: 197, startPoint y: 100, endPoint x: 603, endPoint y: 99, distance: 406.2
click at [603, 99] on div "Which of the following best describes an emotionally intelligent project manage…" at bounding box center [392, 196] width 424 height 244
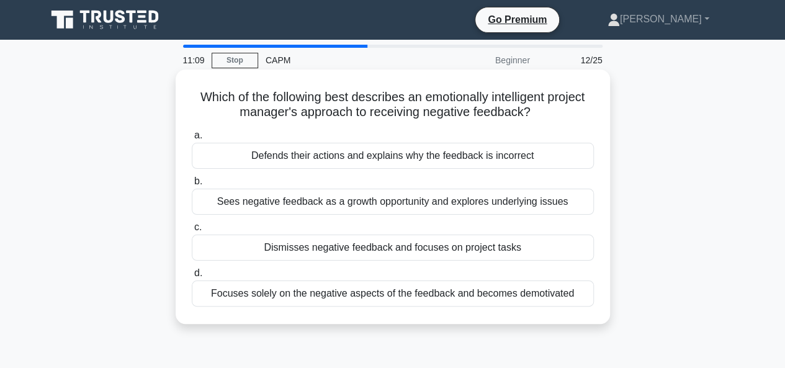
click at [577, 109] on h5 "Which of the following best describes an emotionally intelligent project manage…" at bounding box center [392, 104] width 404 height 31
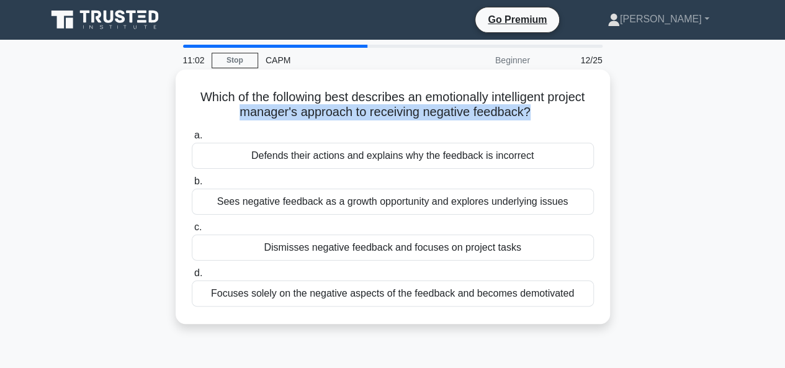
drag, startPoint x: 577, startPoint y: 109, endPoint x: 243, endPoint y: 115, distance: 334.4
click at [243, 115] on h5 "Which of the following best describes an emotionally intelligent project manage…" at bounding box center [392, 104] width 404 height 31
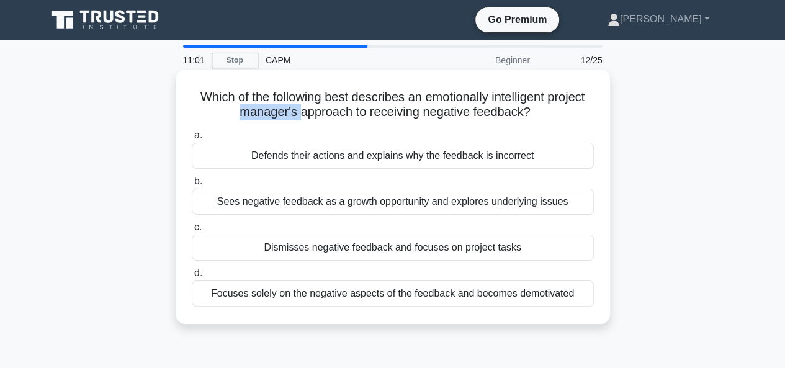
click at [243, 115] on h5 "Which of the following best describes an emotionally intelligent project manage…" at bounding box center [392, 104] width 404 height 31
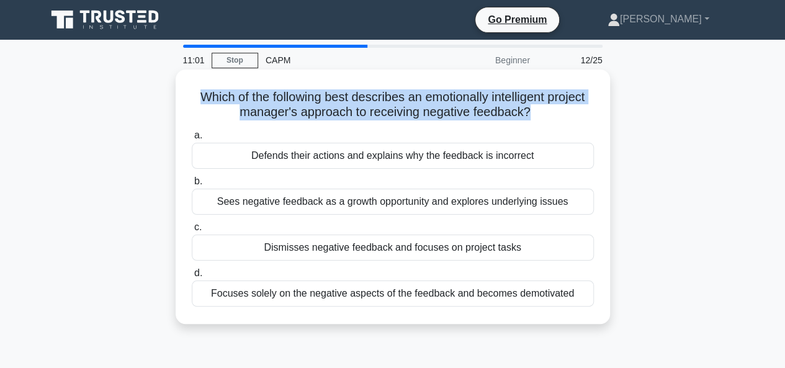
drag, startPoint x: 243, startPoint y: 115, endPoint x: 255, endPoint y: 116, distance: 12.5
click at [255, 116] on h5 "Which of the following best describes an emotionally intelligent project manage…" at bounding box center [392, 104] width 404 height 31
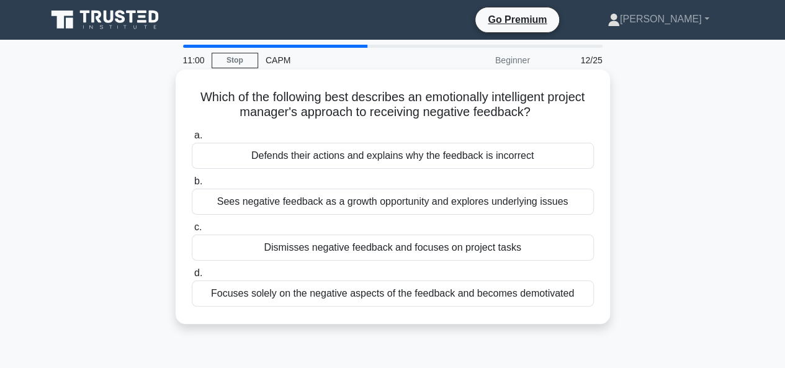
click at [255, 116] on h5 "Which of the following best describes an emotionally intelligent project manage…" at bounding box center [392, 104] width 404 height 31
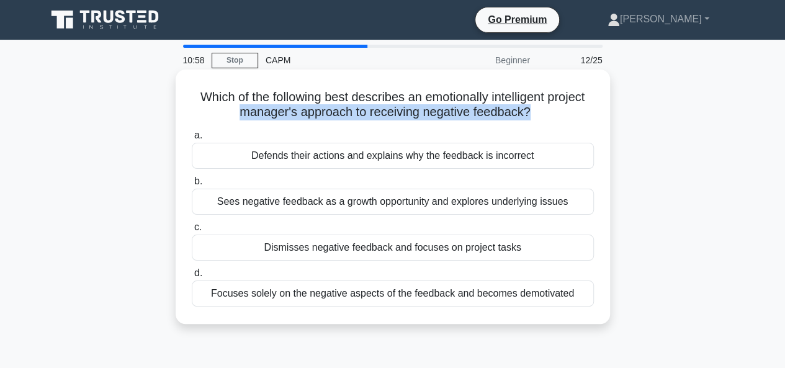
drag, startPoint x: 255, startPoint y: 116, endPoint x: 550, endPoint y: 112, distance: 294.6
click at [550, 112] on h5 "Which of the following best describes an emotionally intelligent project manage…" at bounding box center [392, 104] width 404 height 31
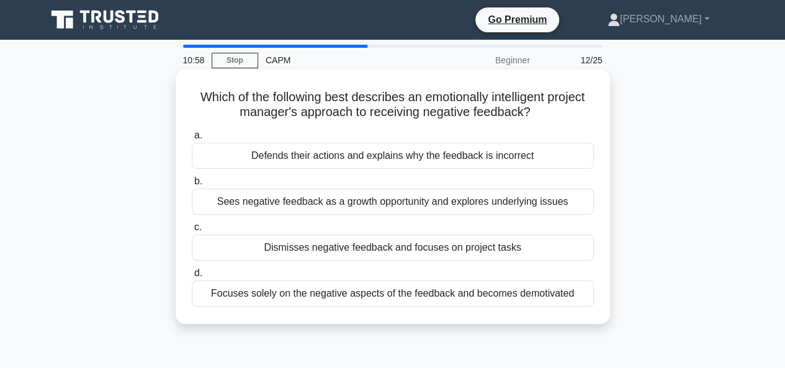
click at [550, 112] on h5 "Which of the following best describes an emotionally intelligent project manage…" at bounding box center [392, 104] width 404 height 31
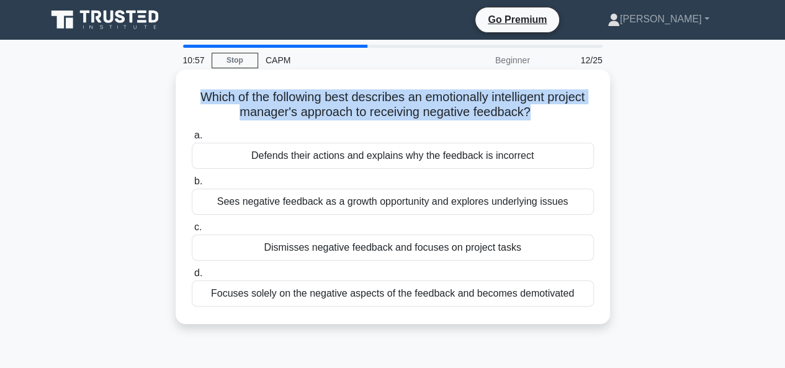
drag, startPoint x: 550, startPoint y: 112, endPoint x: 238, endPoint y: 115, distance: 311.4
click at [238, 115] on h5 "Which of the following best describes an emotionally intelligent project manage…" at bounding box center [392, 104] width 404 height 31
drag, startPoint x: 238, startPoint y: 115, endPoint x: 531, endPoint y: 115, distance: 292.7
click at [531, 115] on h5 "Which of the following best describes an emotionally intelligent project manage…" at bounding box center [392, 104] width 404 height 31
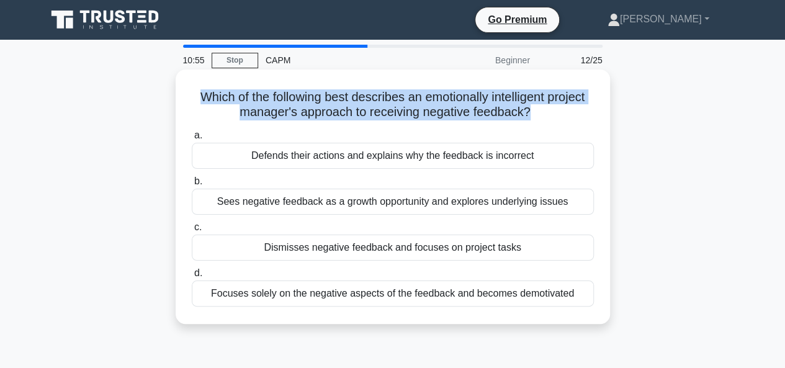
click at [531, 115] on h5 "Which of the following best describes an emotionally intelligent project manage…" at bounding box center [392, 104] width 404 height 31
drag, startPoint x: 531, startPoint y: 115, endPoint x: 212, endPoint y: 109, distance: 318.9
click at [212, 109] on h5 "Which of the following best describes an emotionally intelligent project manage…" at bounding box center [392, 104] width 404 height 31
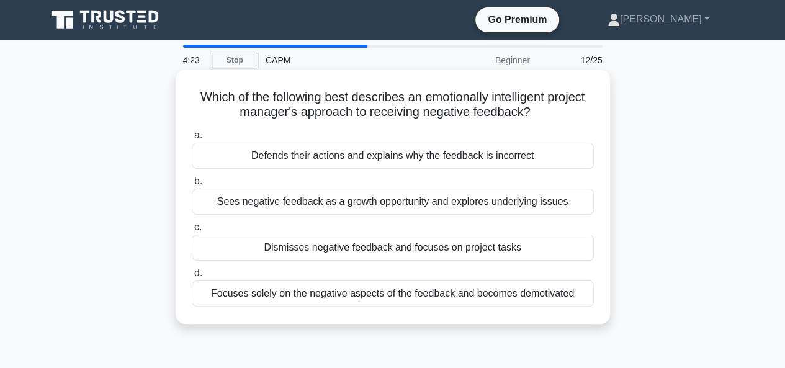
click at [373, 109] on h5 "Which of the following best describes an emotionally intelligent project manage…" at bounding box center [392, 104] width 404 height 31
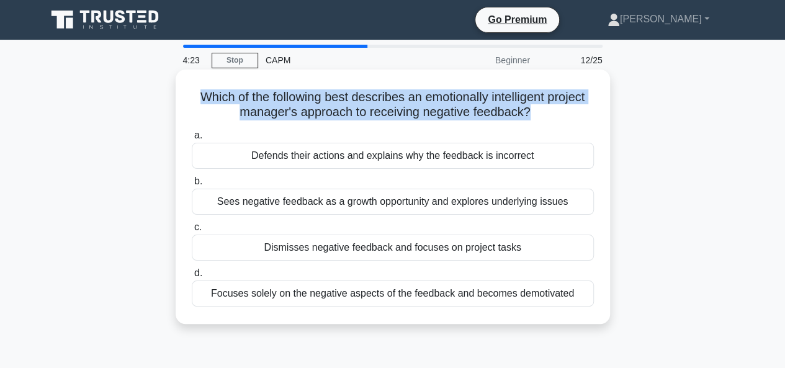
click at [373, 109] on h5 "Which of the following best describes an emotionally intelligent project manage…" at bounding box center [392, 104] width 404 height 31
click at [378, 103] on h5 "Which of the following best describes an emotionally intelligent project manage…" at bounding box center [392, 104] width 404 height 31
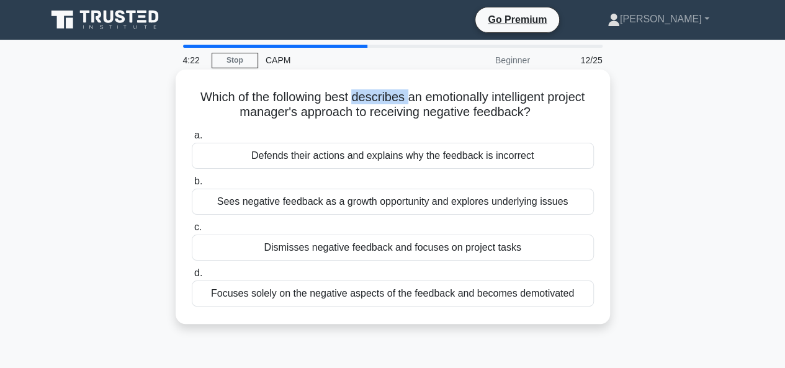
click at [378, 103] on h5 "Which of the following best describes an emotionally intelligent project manage…" at bounding box center [392, 104] width 404 height 31
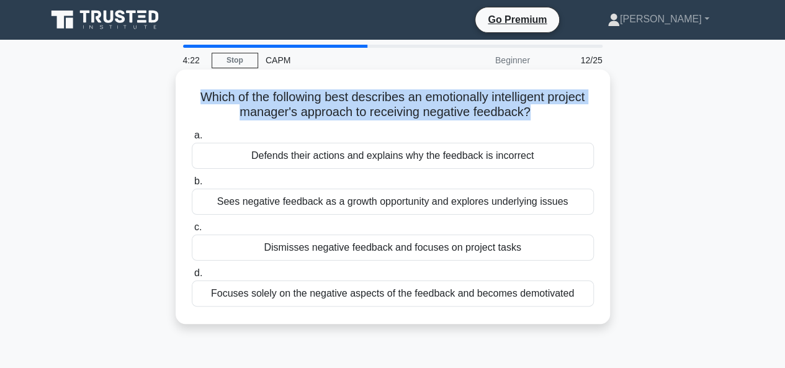
click at [378, 103] on h5 "Which of the following best describes an emotionally intelligent project manage…" at bounding box center [392, 104] width 404 height 31
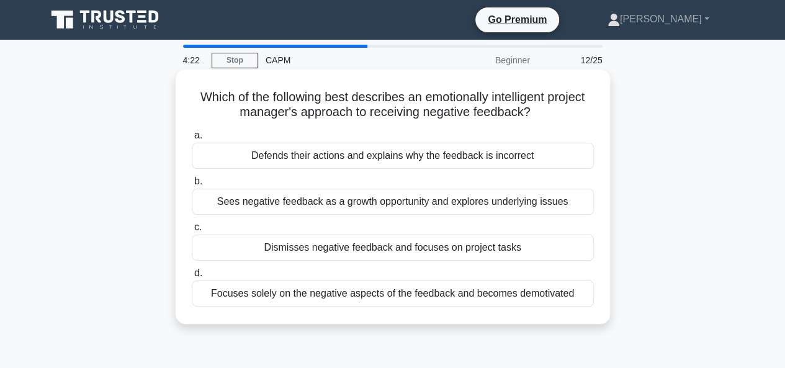
click at [362, 125] on div "Which of the following best describes an emotionally intelligent project manage…" at bounding box center [392, 196] width 424 height 244
click at [357, 115] on h5 "Which of the following best describes an emotionally intelligent project manage…" at bounding box center [392, 104] width 404 height 31
drag, startPoint x: 357, startPoint y: 115, endPoint x: 528, endPoint y: 109, distance: 171.3
click at [528, 109] on h5 "Which of the following best describes an emotionally intelligent project manage…" at bounding box center [392, 104] width 404 height 31
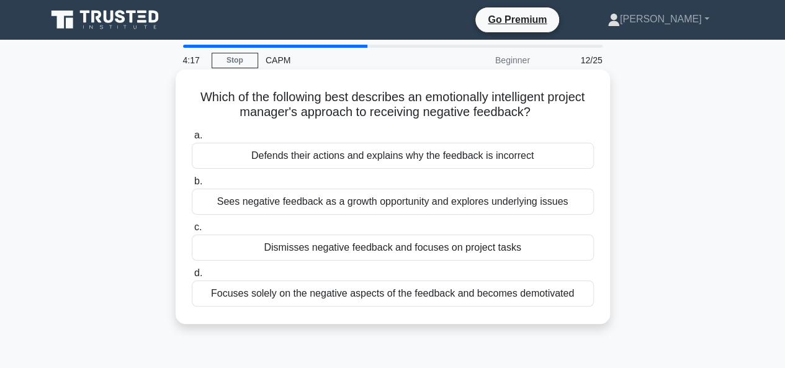
drag, startPoint x: 528, startPoint y: 109, endPoint x: 357, endPoint y: 107, distance: 171.2
click at [357, 107] on h5 "Which of the following best describes an emotionally intelligent project manage…" at bounding box center [392, 104] width 404 height 31
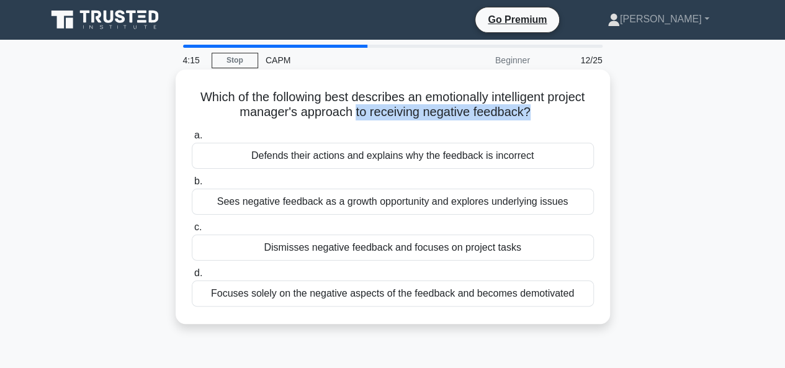
drag, startPoint x: 357, startPoint y: 107, endPoint x: 526, endPoint y: 107, distance: 169.3
click at [526, 107] on h5 "Which of the following best describes an emotionally intelligent project manage…" at bounding box center [392, 104] width 404 height 31
drag, startPoint x: 526, startPoint y: 107, endPoint x: 354, endPoint y: 107, distance: 171.8
click at [354, 107] on h5 "Which of the following best describes an emotionally intelligent project manage…" at bounding box center [392, 104] width 404 height 31
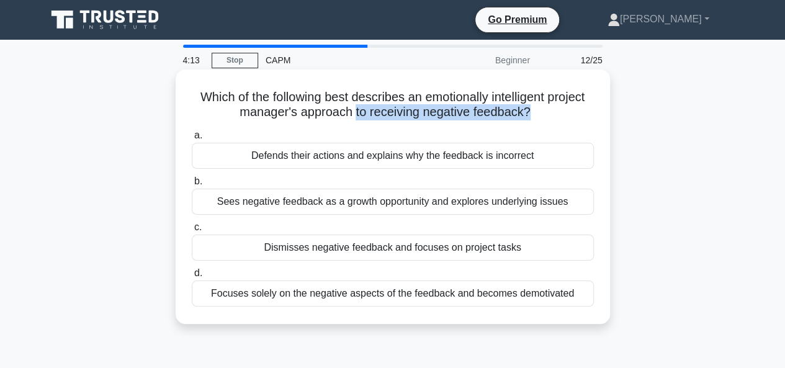
click at [354, 107] on h5 "Which of the following best describes an emotionally intelligent project manage…" at bounding box center [392, 104] width 404 height 31
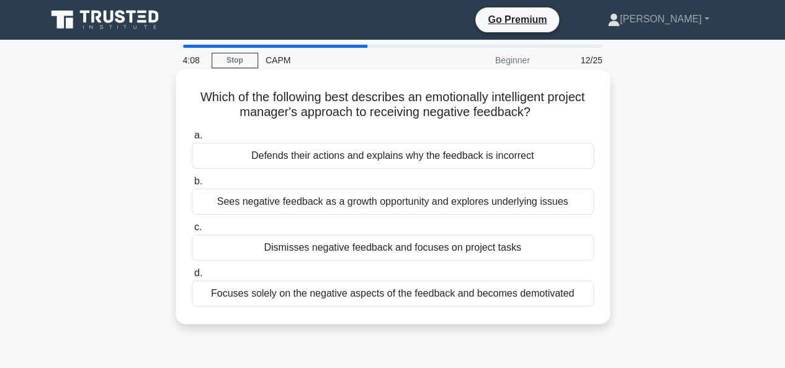
click at [391, 200] on div "Sees negative feedback as a growth opportunity and explores underlying issues" at bounding box center [393, 202] width 402 height 26
click at [192, 185] on input "b. Sees negative feedback as a growth opportunity and explores underlying issues" at bounding box center [192, 181] width 0 height 8
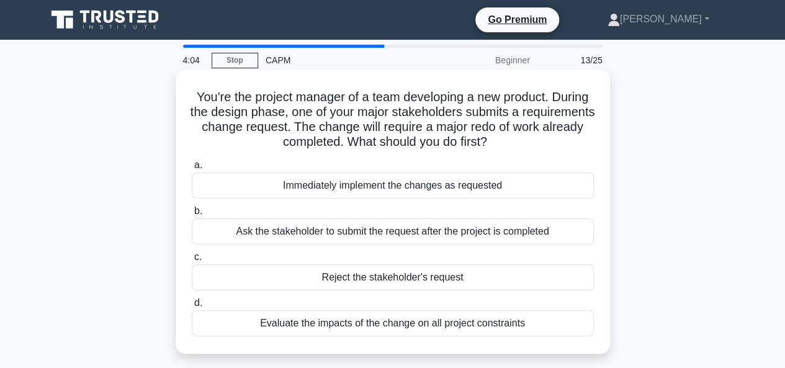
click at [231, 69] on div "You're the project manager of a team developing a new product. During the desig…" at bounding box center [393, 211] width 434 height 284
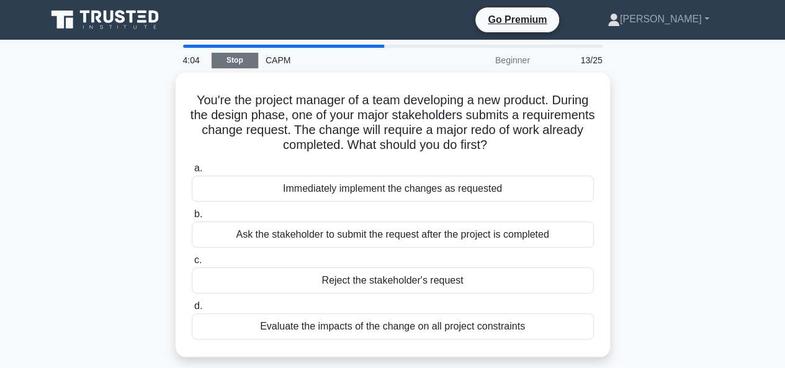
click at [231, 63] on link "Stop" at bounding box center [234, 61] width 47 height 16
